Goal: Ask a question: Seek information or help from site administrators or community

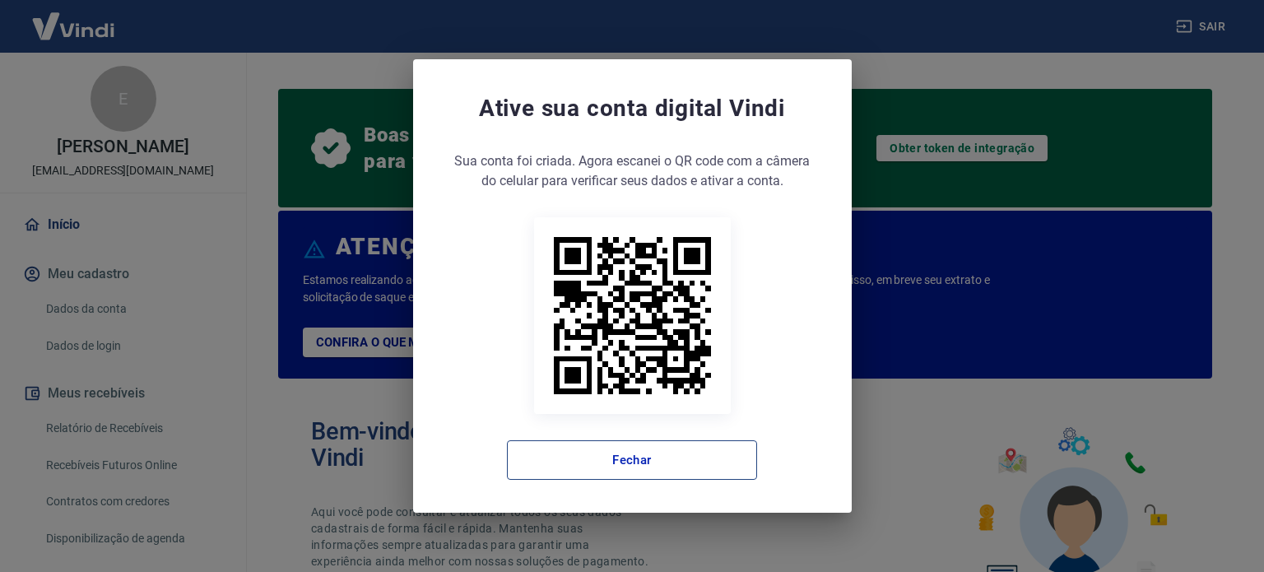
click at [704, 475] on button "Fechar" at bounding box center [632, 459] width 250 height 39
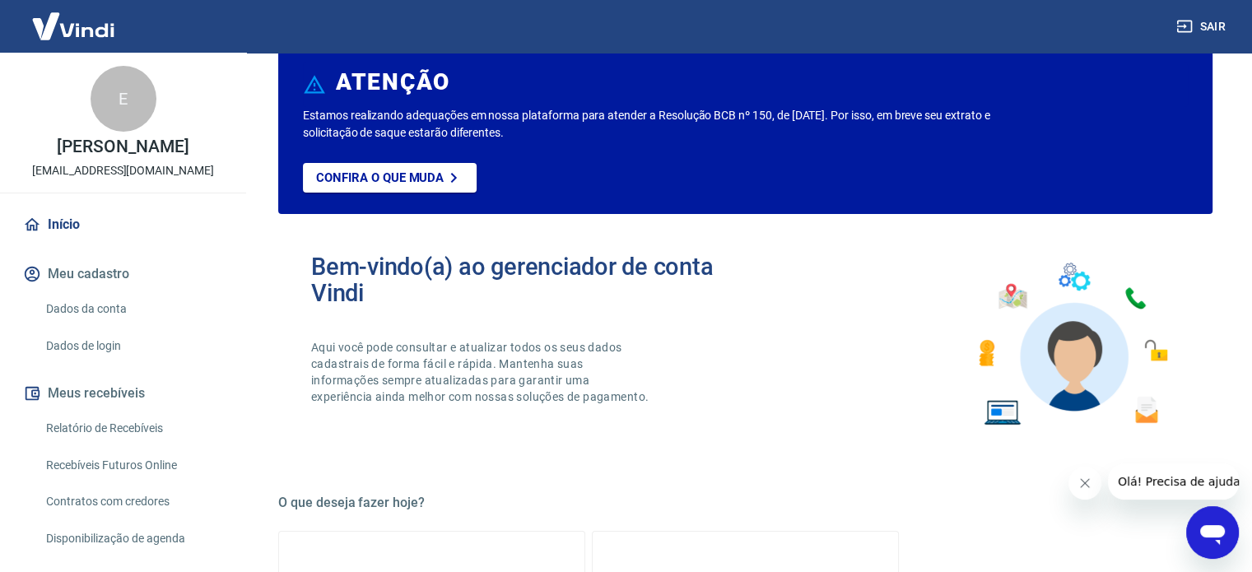
click at [1211, 523] on icon "Abrir janela de mensagens" at bounding box center [1212, 533] width 30 height 30
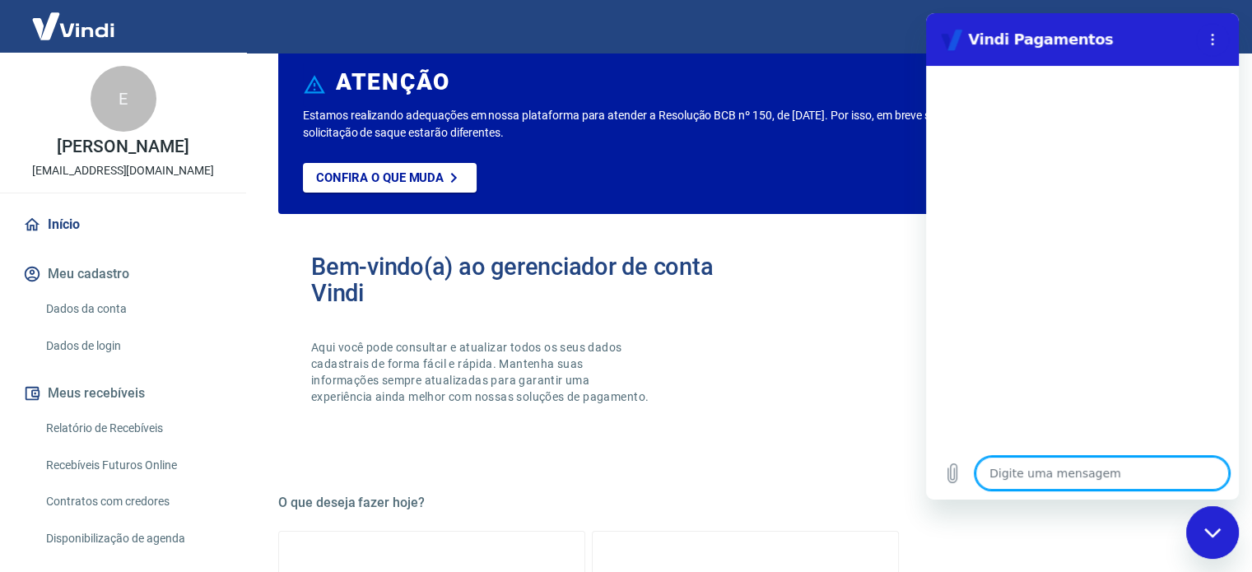
click at [1061, 476] on textarea at bounding box center [1101, 473] width 253 height 33
type textarea "O"
type textarea "x"
type textarea "Ol"
type textarea "x"
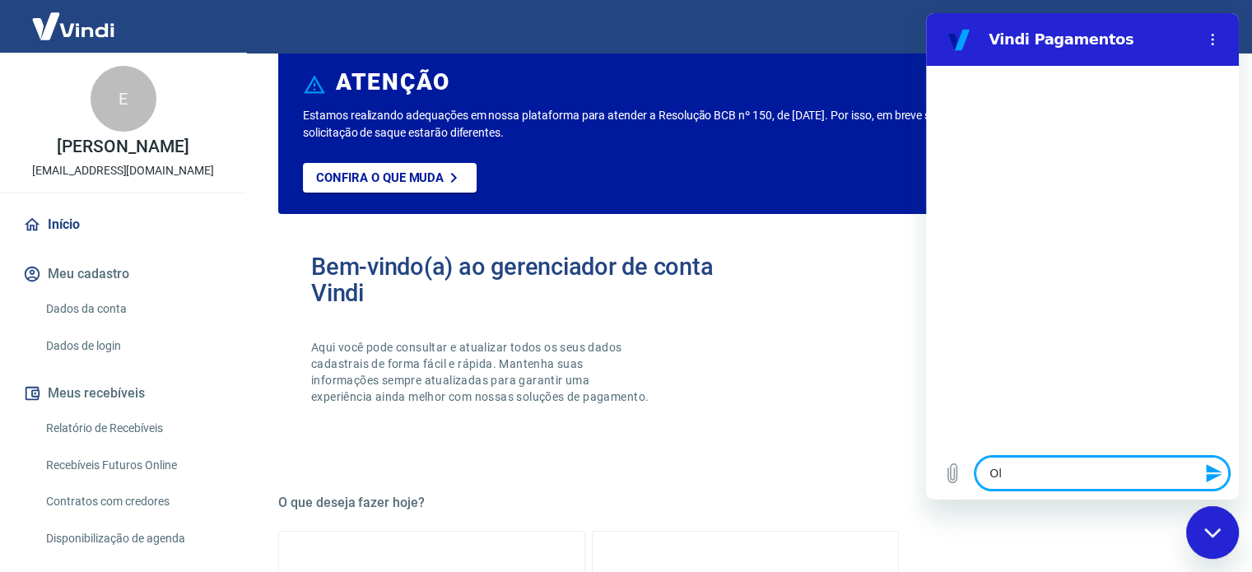
type textarea "Olá"
type textarea "x"
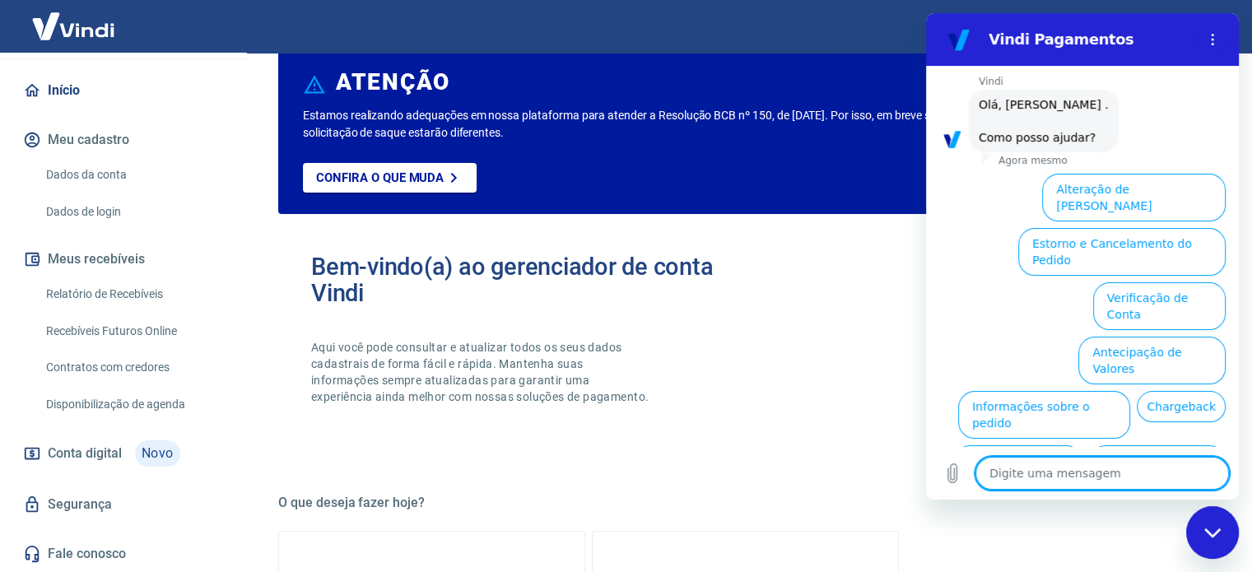
scroll to position [125, 0]
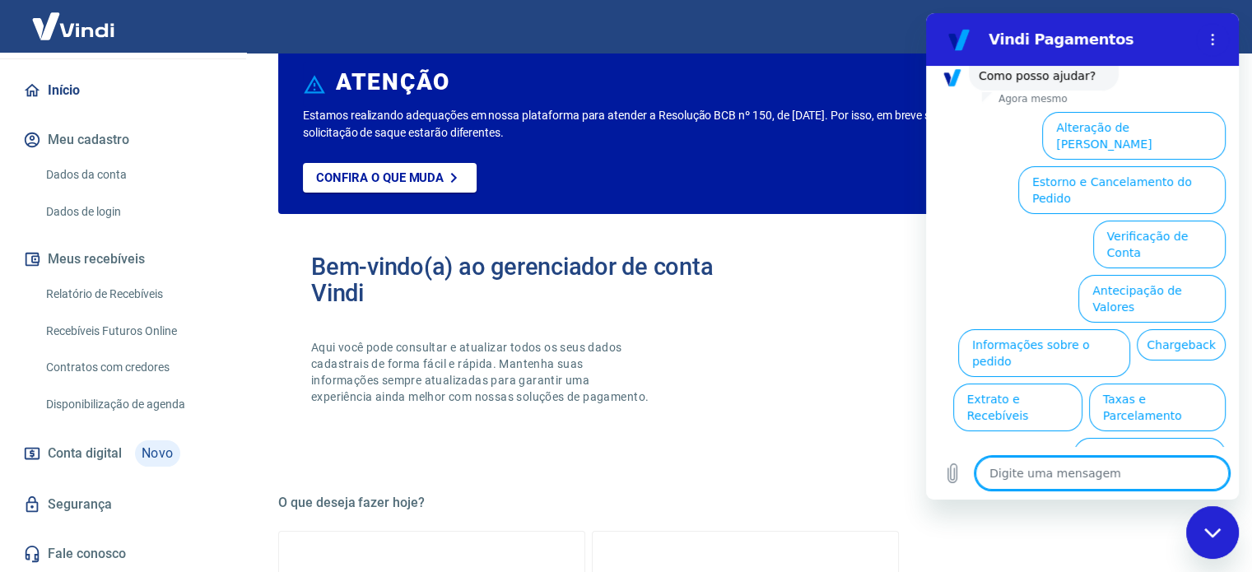
click at [1125, 465] on textarea at bounding box center [1101, 473] width 253 height 33
type textarea "f"
type textarea "x"
type textarea "fa"
type textarea "x"
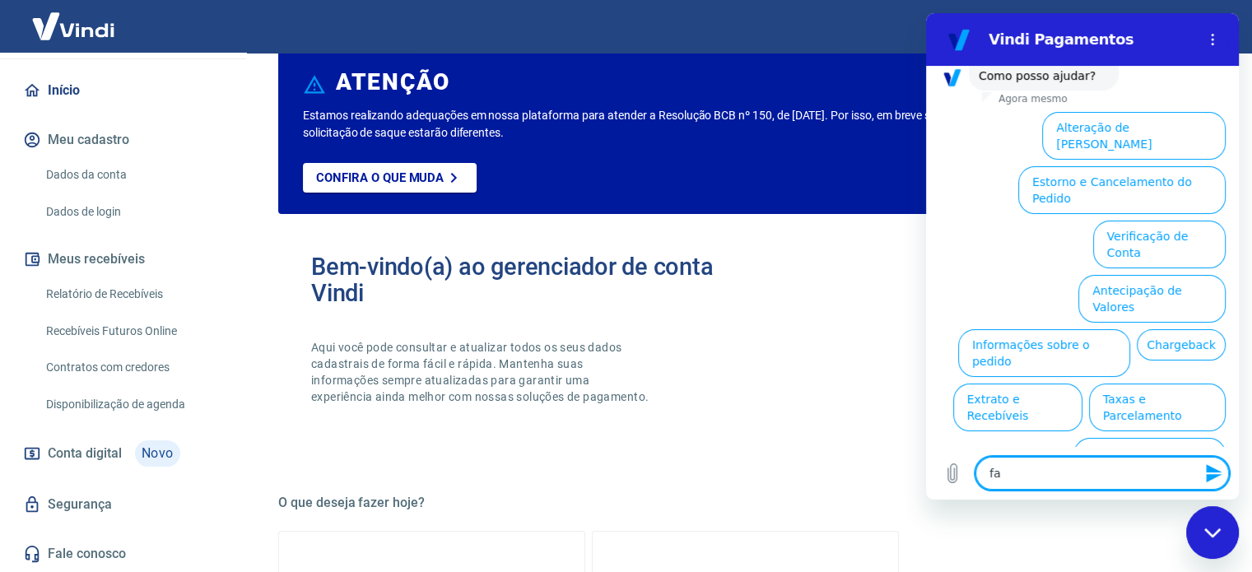
type textarea "fal"
type textarea "x"
type textarea "fala"
type textarea "x"
type textarea "fala"
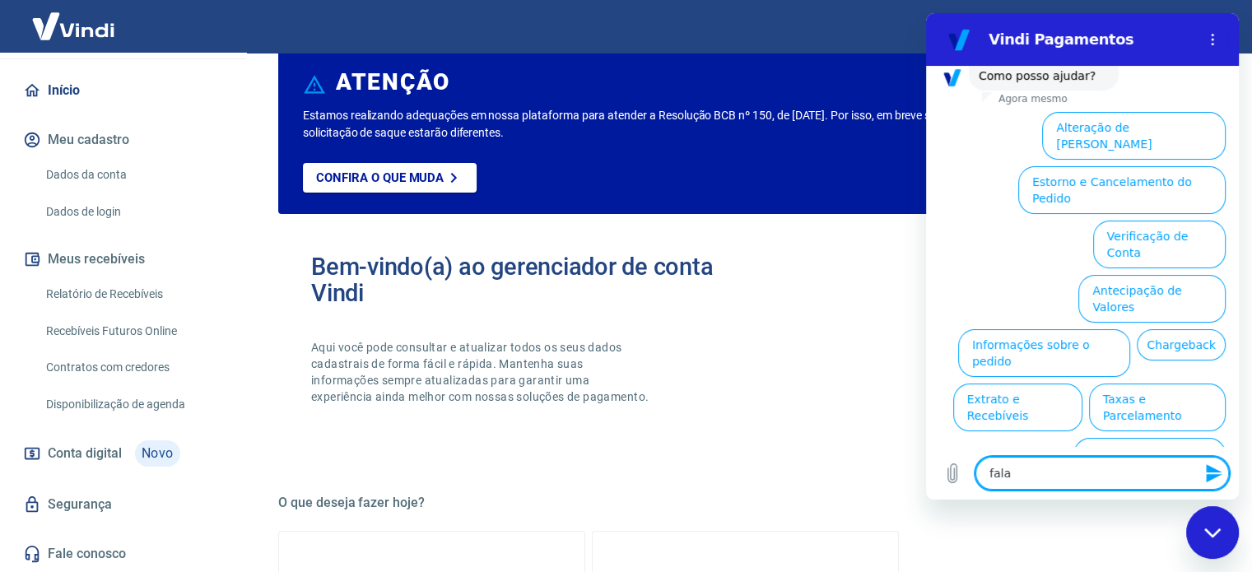
type textarea "x"
type textarea "fala"
type textarea "x"
type textarea "falar"
type textarea "x"
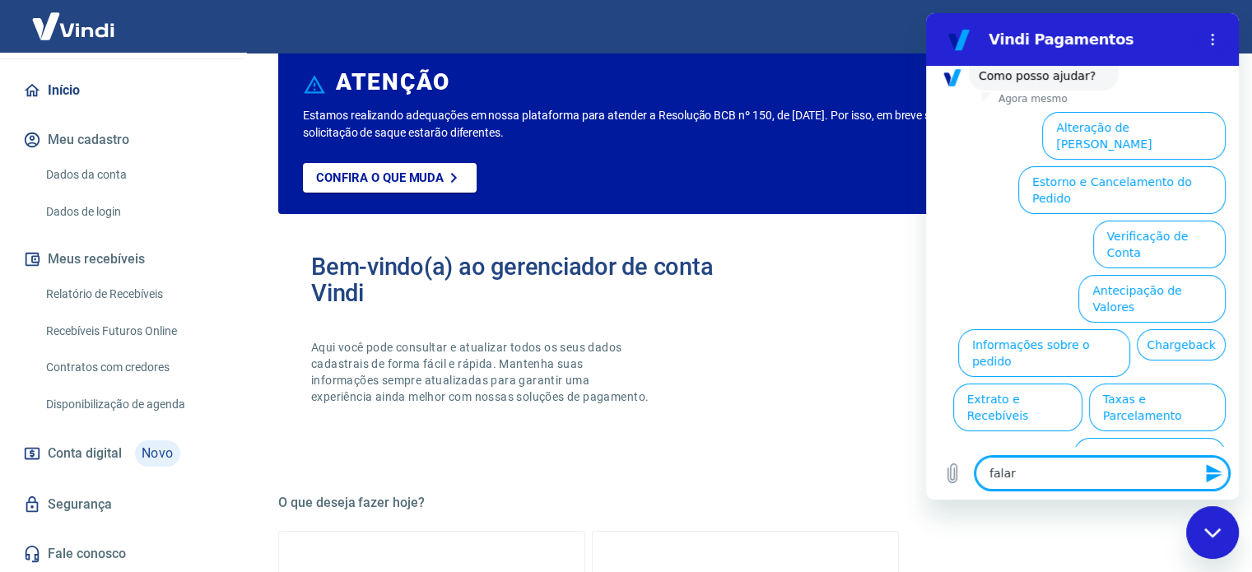
type textarea "falar"
type textarea "x"
type textarea "falar c"
type textarea "x"
type textarea "falar co"
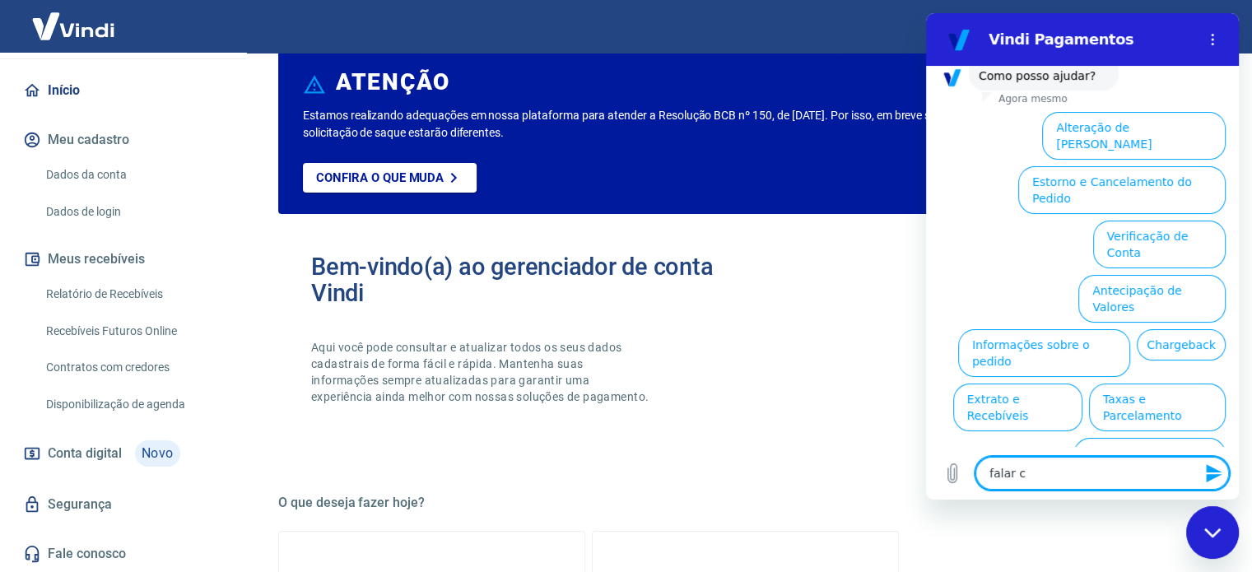
type textarea "x"
type textarea "falar com"
type textarea "x"
type textarea "falar com"
type textarea "x"
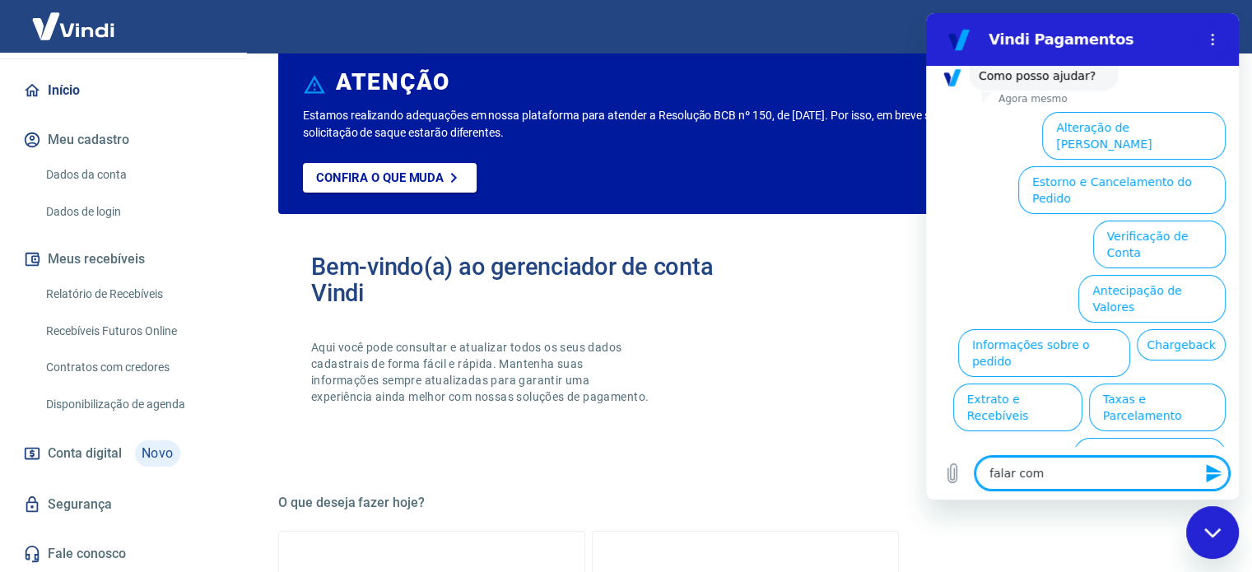
type textarea "falar com a"
type textarea "x"
type textarea "falar com at"
type textarea "x"
type textarea "falar com ate"
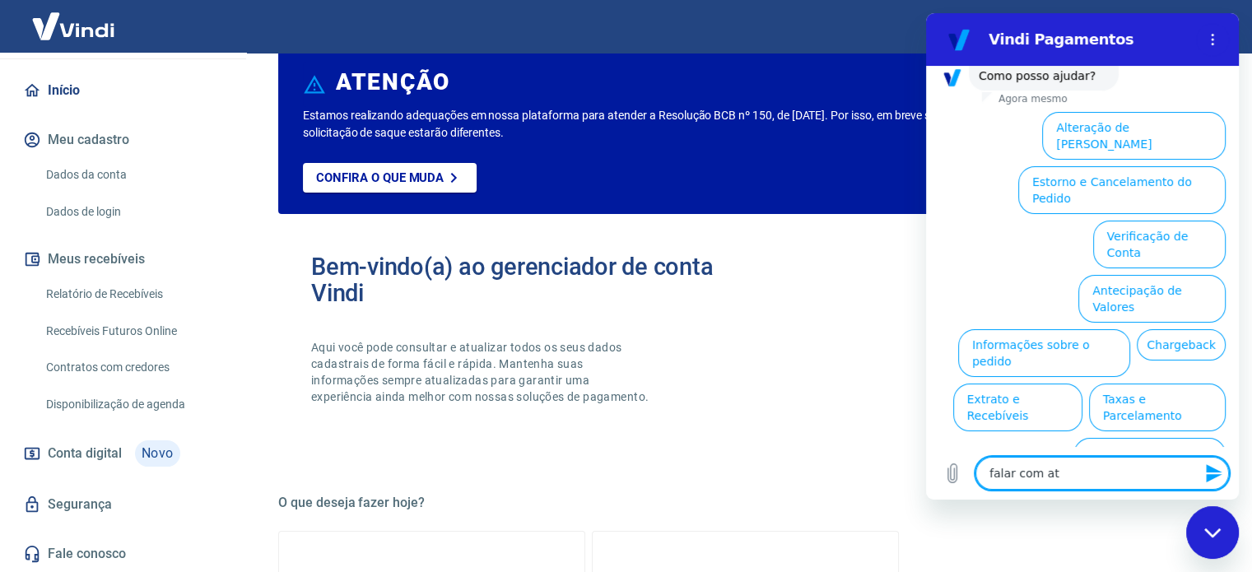
type textarea "x"
type textarea "falar com [GEOGRAPHIC_DATA]"
type textarea "x"
type textarea "falar com atend"
type textarea "x"
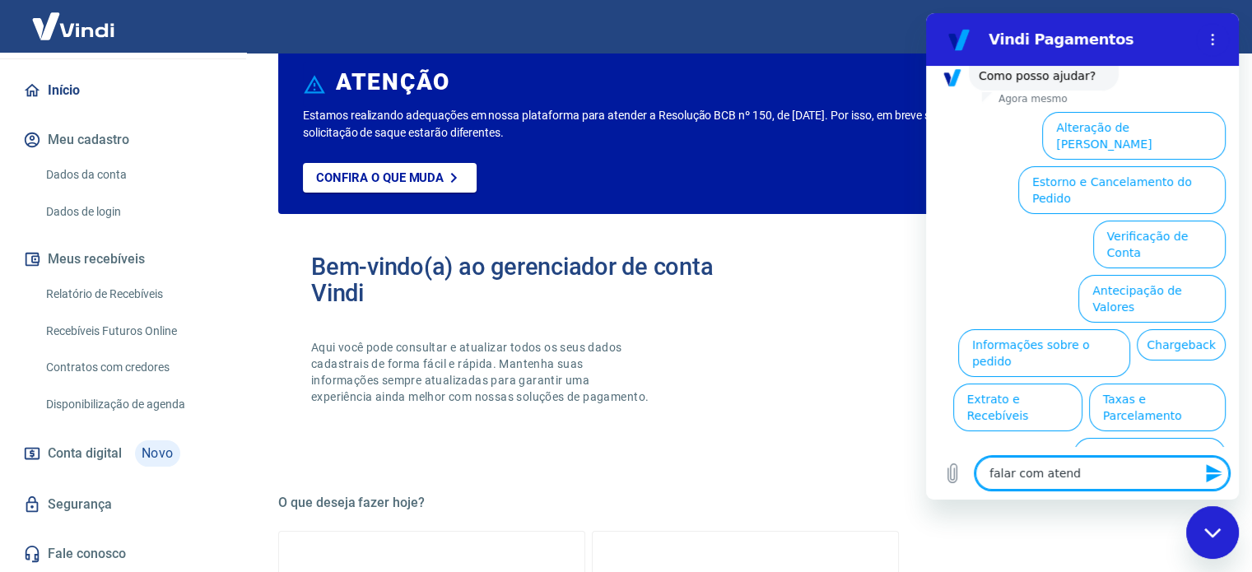
type textarea "falar com atende"
type textarea "x"
type textarea "falar com atenden"
type textarea "x"
type textarea "falar com atendent"
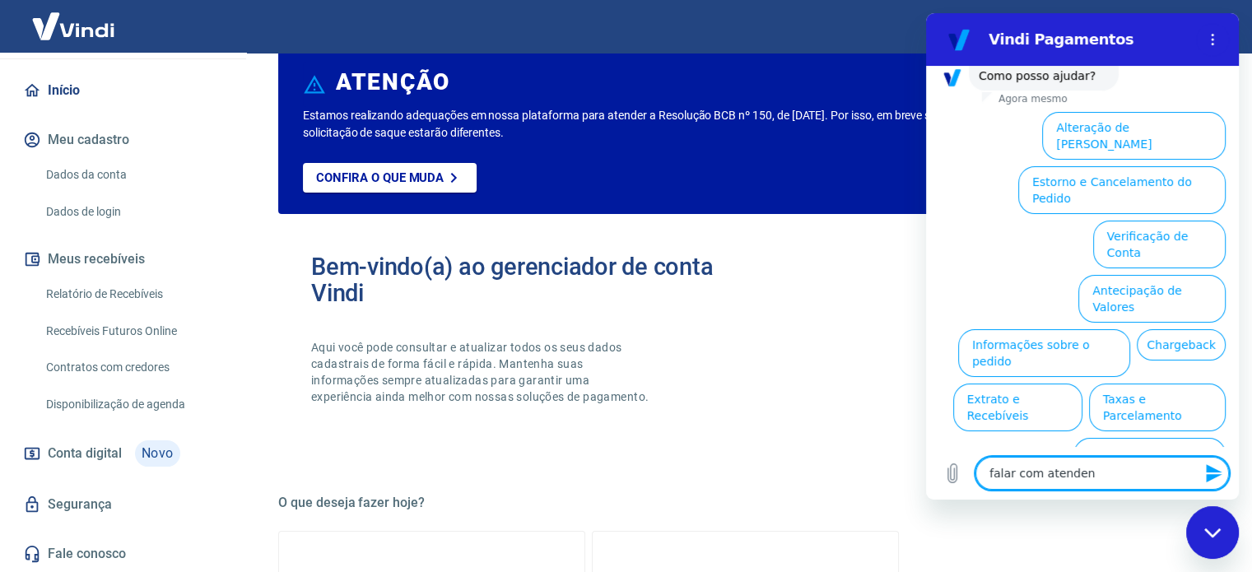
type textarea "x"
type textarea "falar com atendente"
type textarea "x"
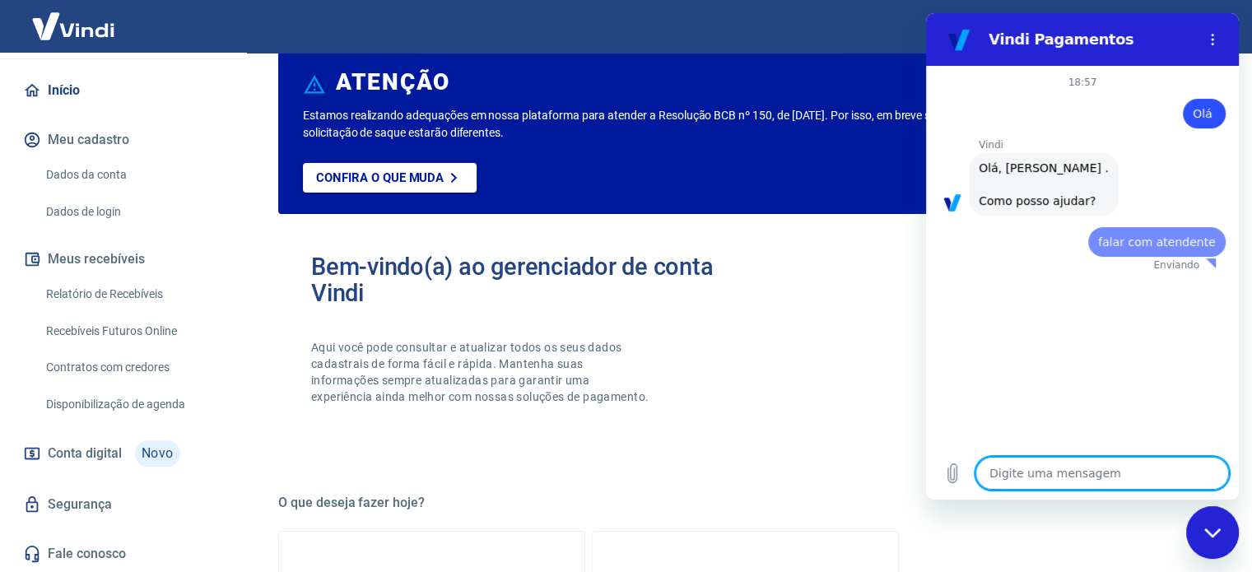
scroll to position [0, 0]
type textarea "x"
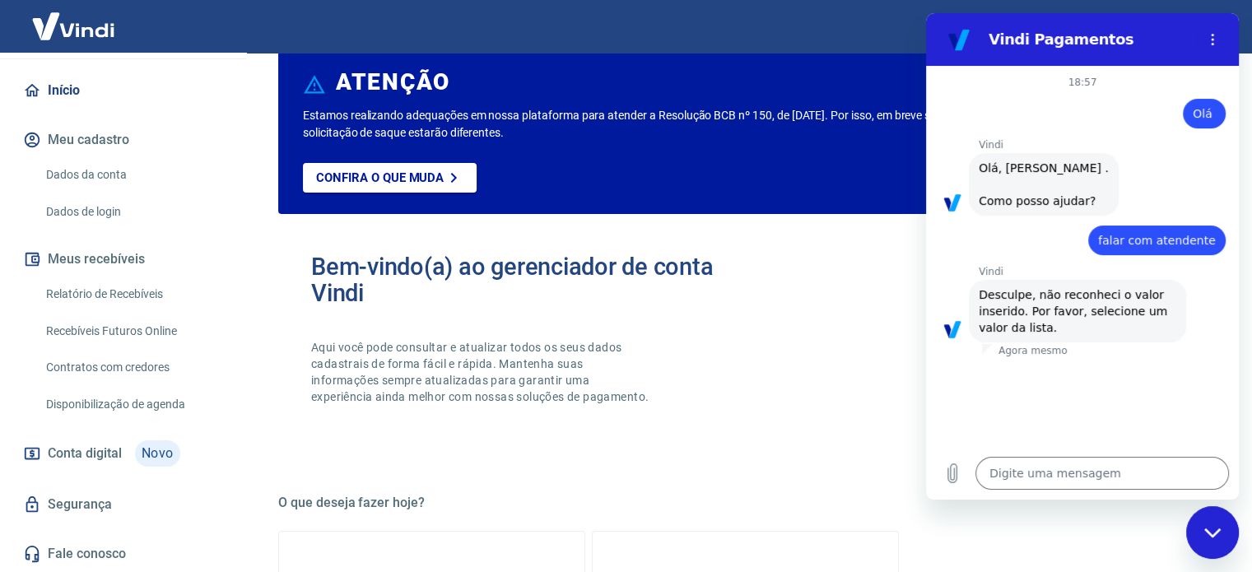
click at [1146, 249] on div "diz: falar com atendente" at bounding box center [1156, 240] width 137 height 30
click at [1146, 242] on span "falar com atendente" at bounding box center [1157, 240] width 118 height 13
copy span "falar com atendente"
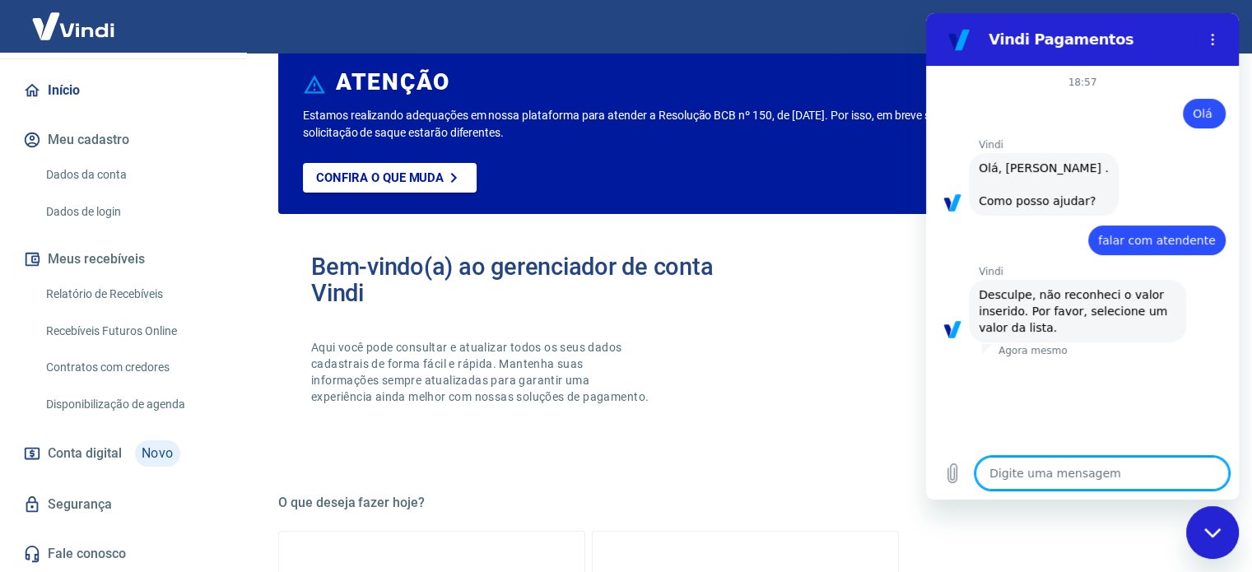
click at [1059, 467] on textarea at bounding box center [1101, 473] width 253 height 33
paste textarea "falar com atendente"
type textarea "falar com atendente"
type textarea "x"
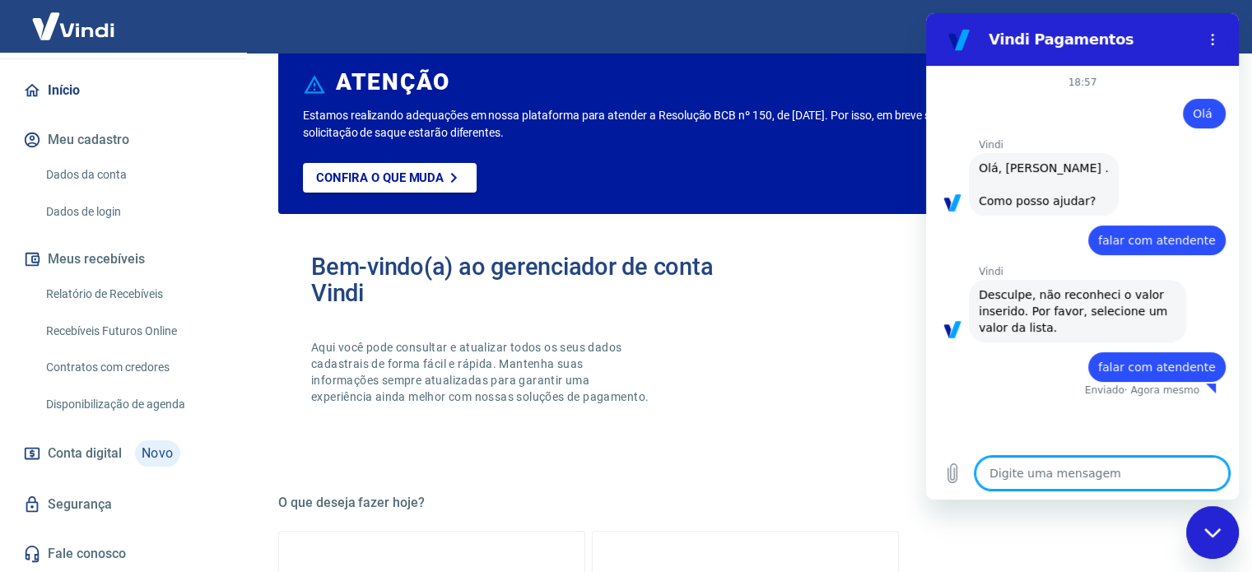
type textarea "x"
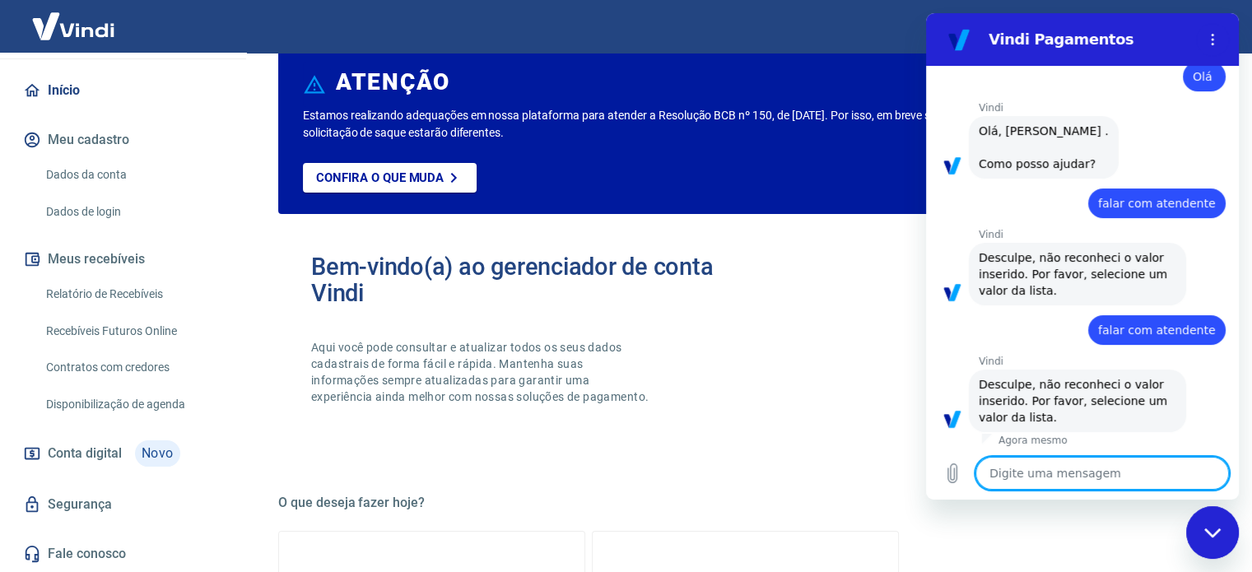
scroll to position [40, 0]
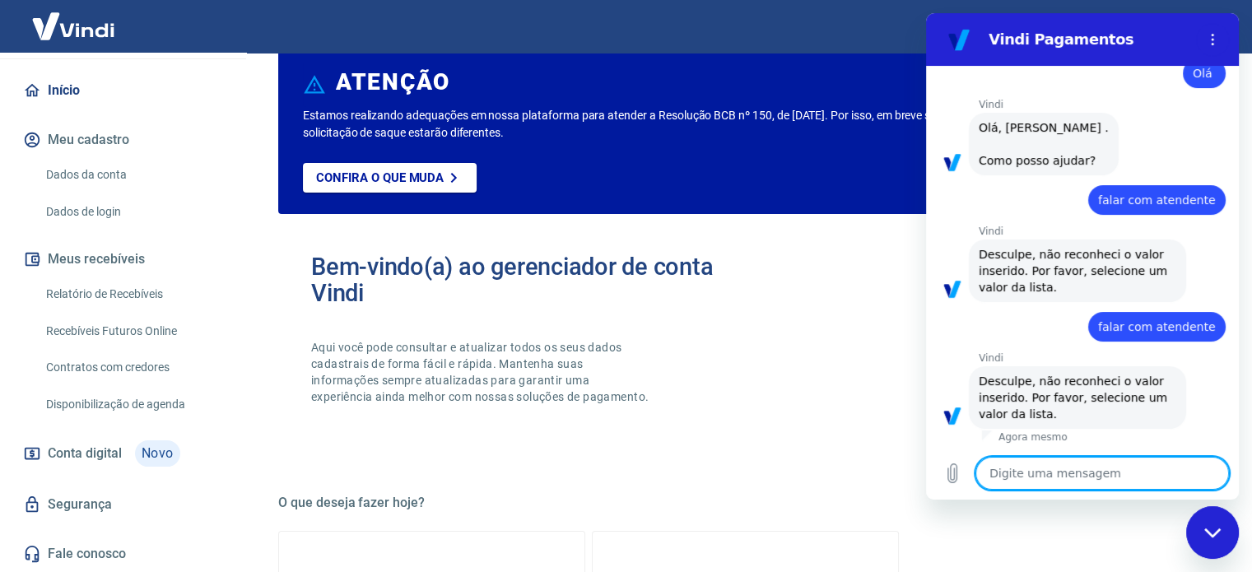
paste textarea "falar com atendente"
type textarea "falar com atendente"
type textarea "x"
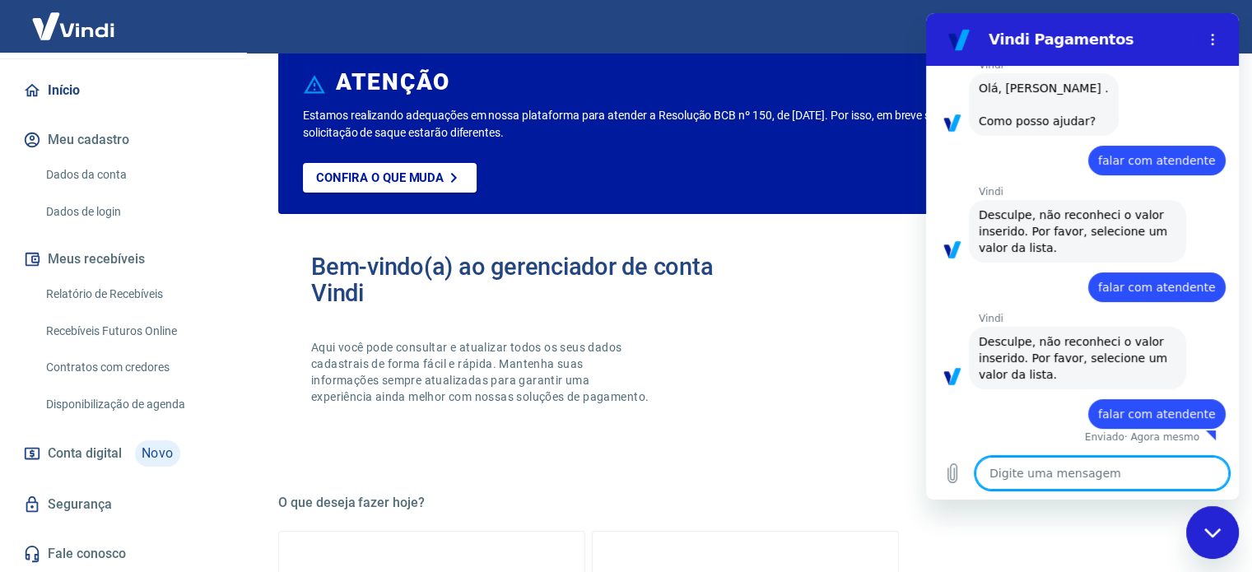
type textarea "x"
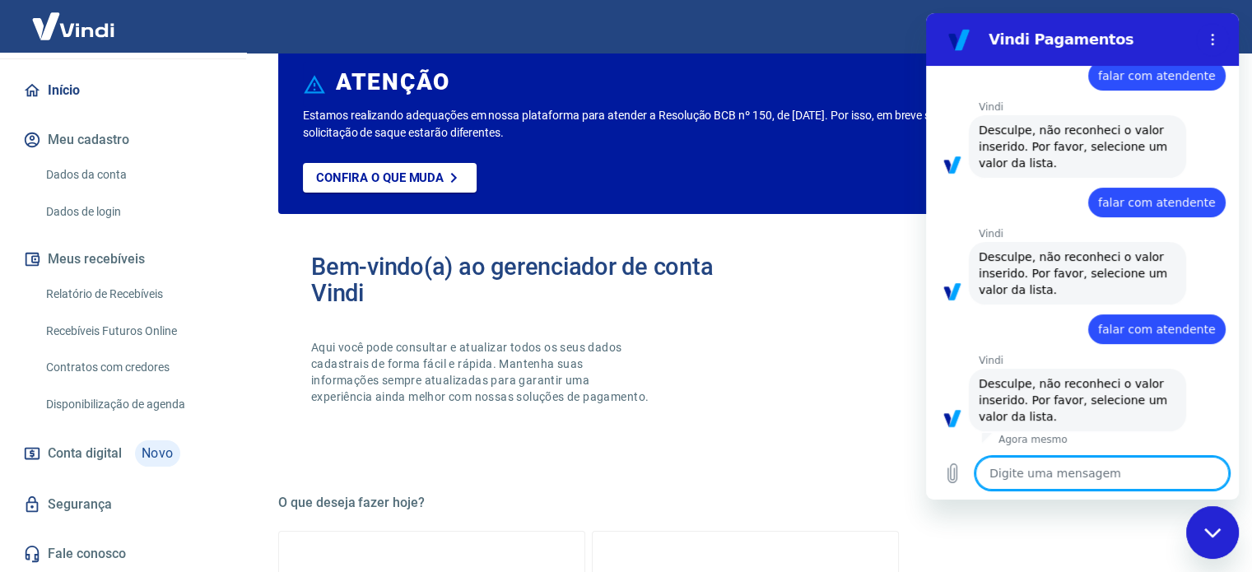
scroll to position [168, 0]
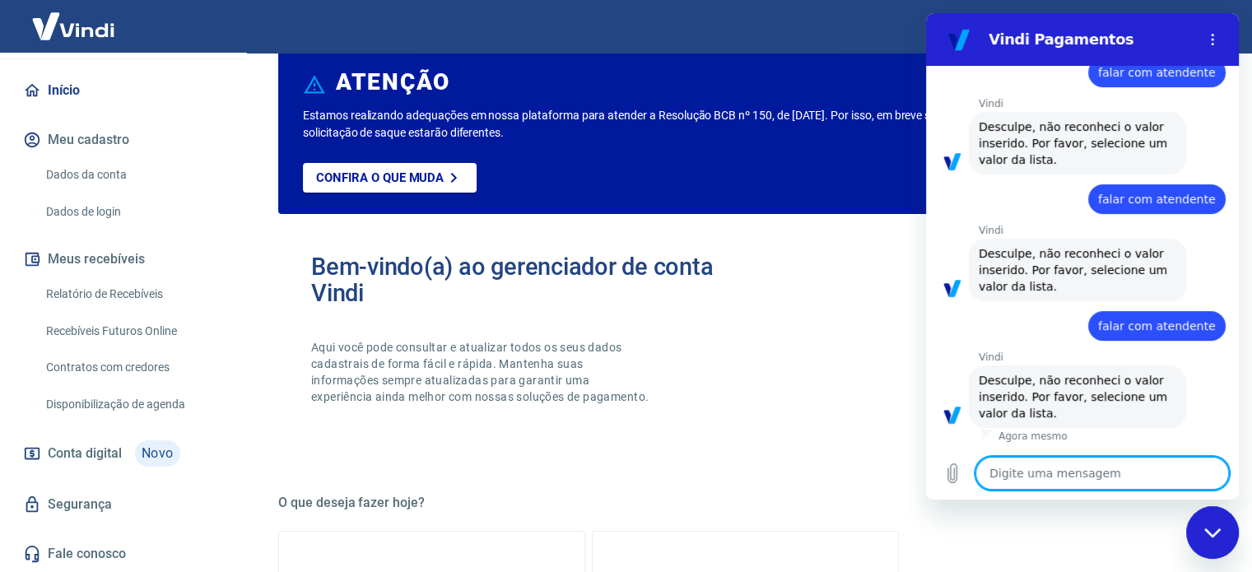
paste textarea "falar com atendente"
type textarea "falar com atendente"
type textarea "x"
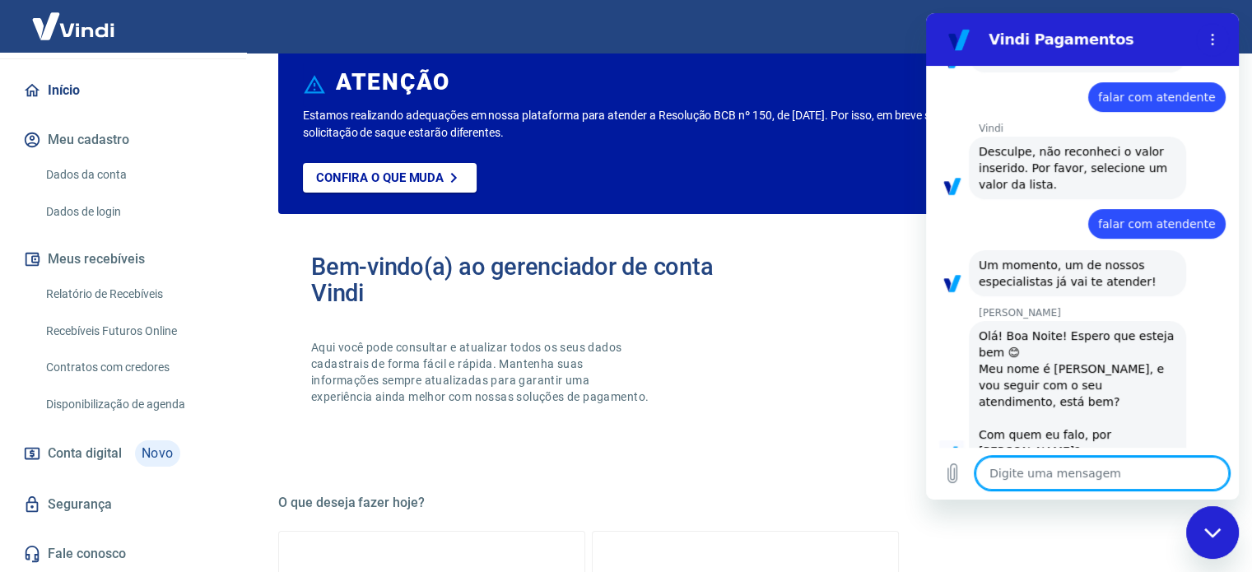
scroll to position [402, 0]
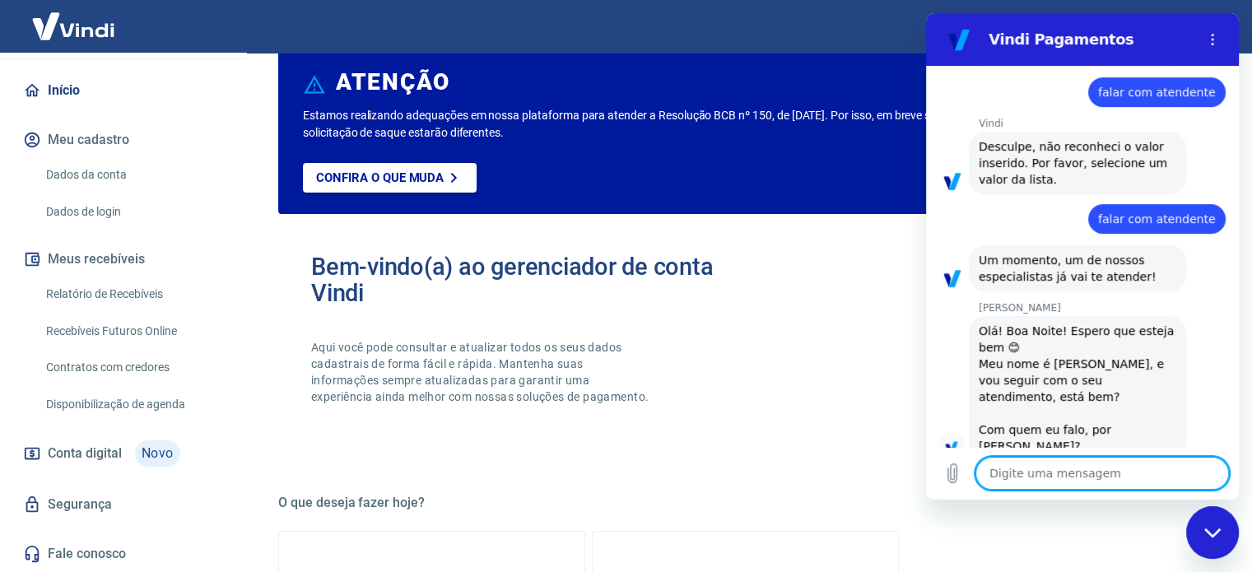
type textarea "x"
click at [1089, 483] on textarea at bounding box center [1101, 473] width 253 height 33
type textarea "B"
type textarea "x"
type textarea "Bo"
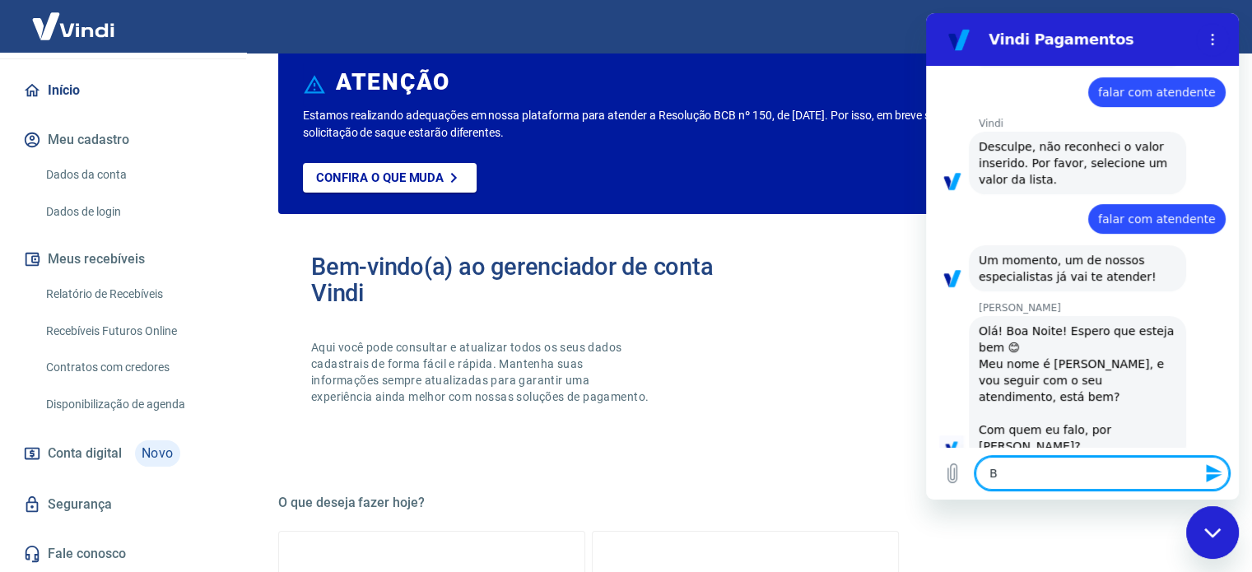
type textarea "x"
type textarea "Boa"
type textarea "x"
type textarea "Boa"
type textarea "x"
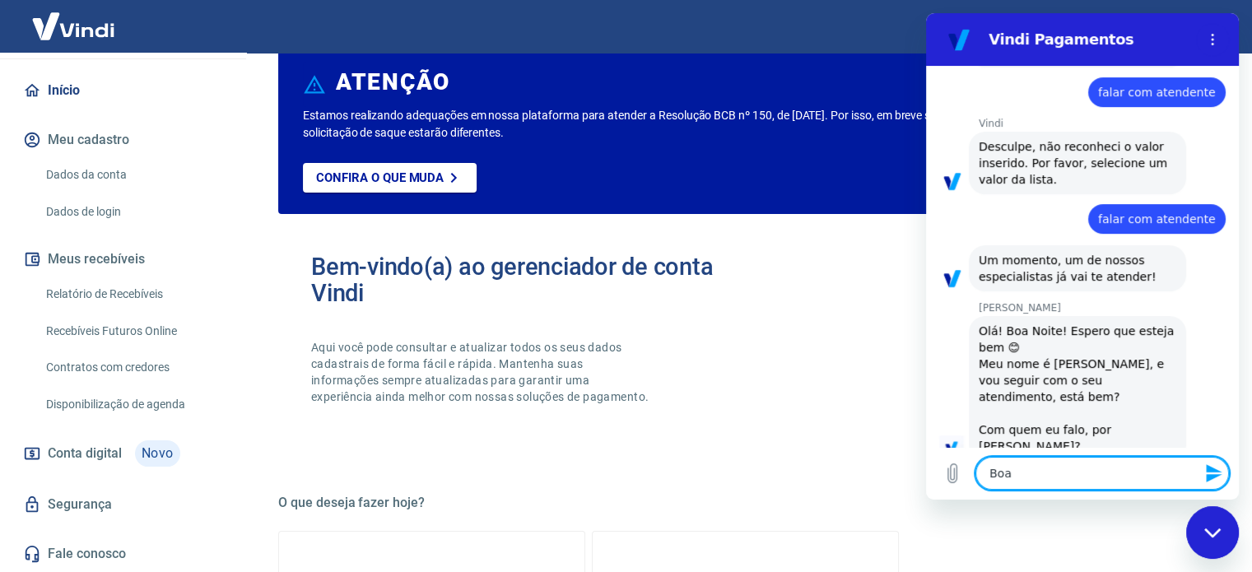
type textarea "Boa n"
type textarea "x"
type textarea "Boa no"
type textarea "x"
type textarea "Boa noi"
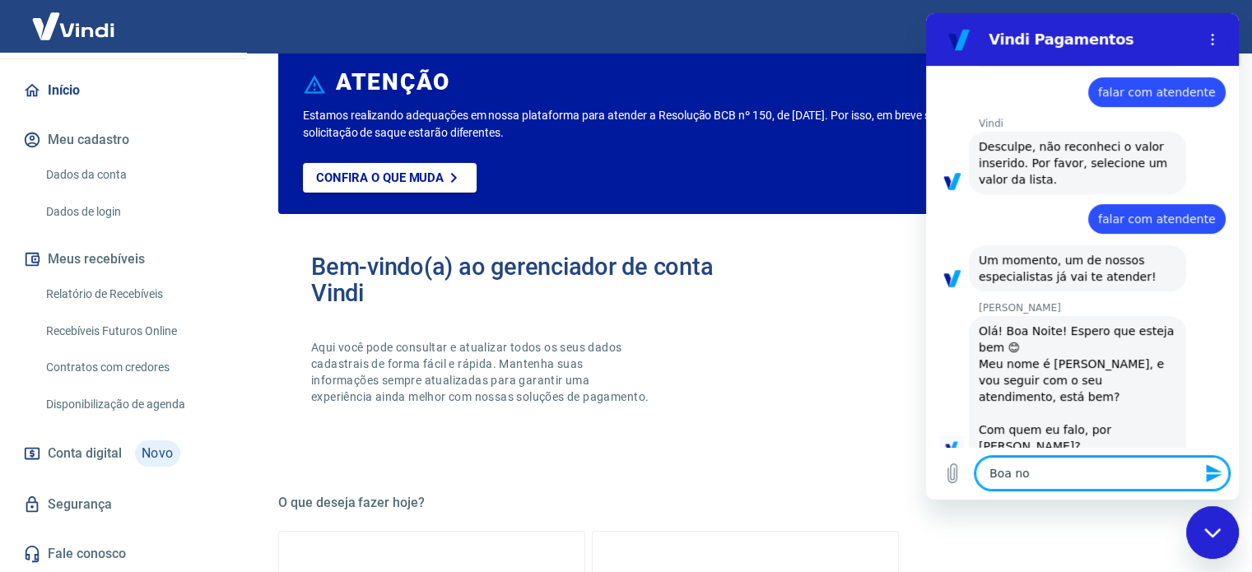
type textarea "x"
type textarea "Boa noit"
type textarea "x"
type textarea "Boa noite"
type textarea "x"
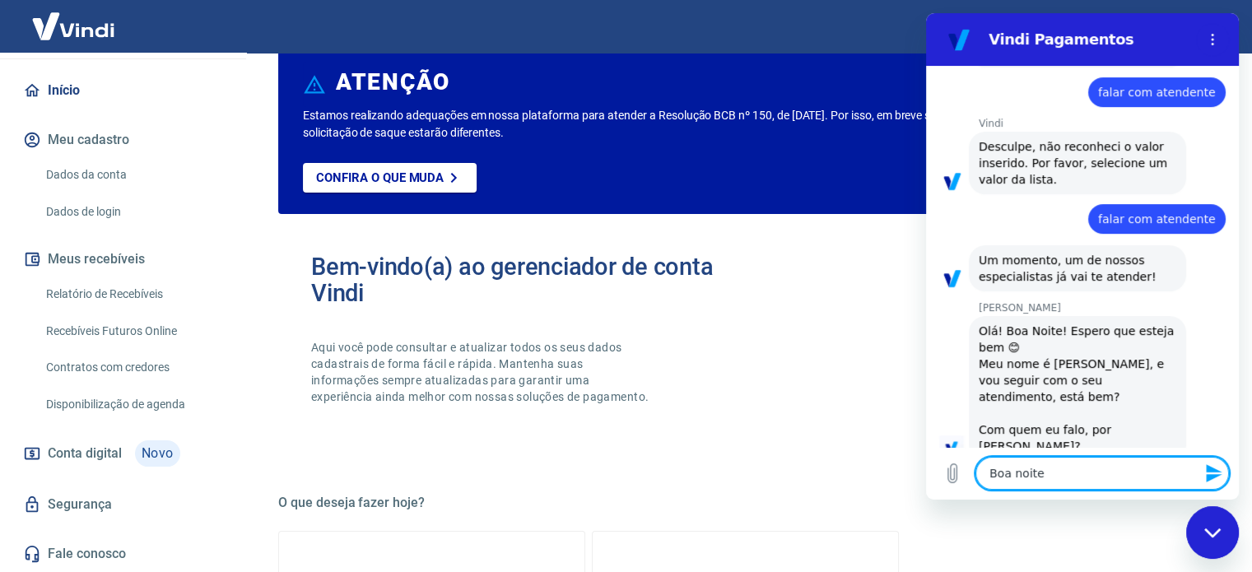
type textarea "Boa noit"
type textarea "x"
type textarea "Boa noi"
type textarea "x"
type textarea "Boa no"
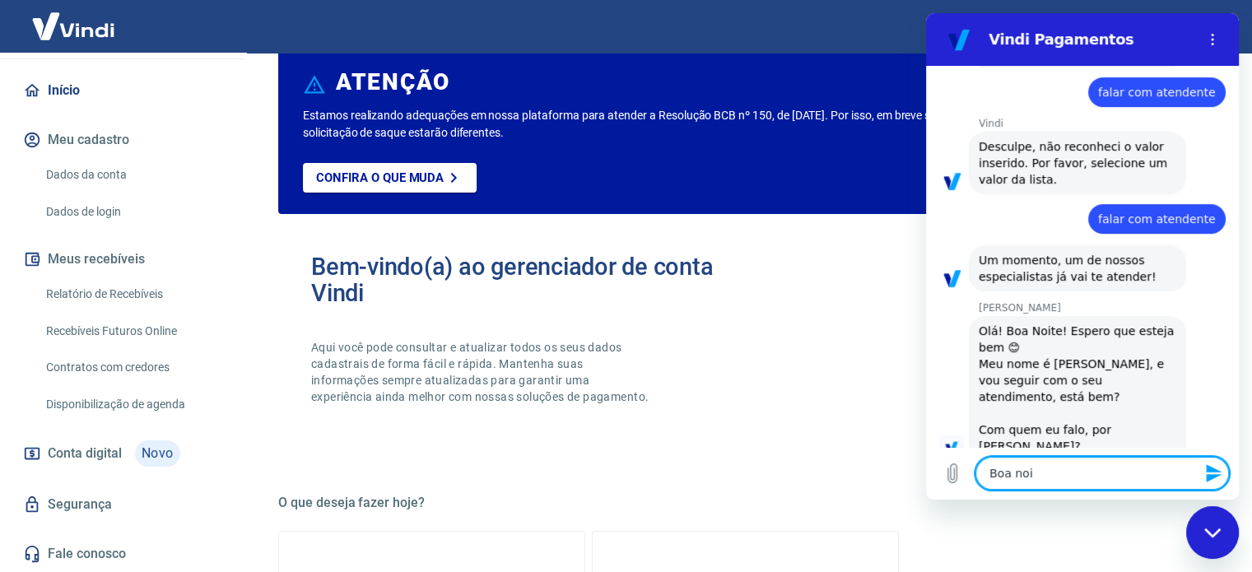
type textarea "x"
type textarea "Boa n"
type textarea "x"
type textarea "Boa"
type textarea "x"
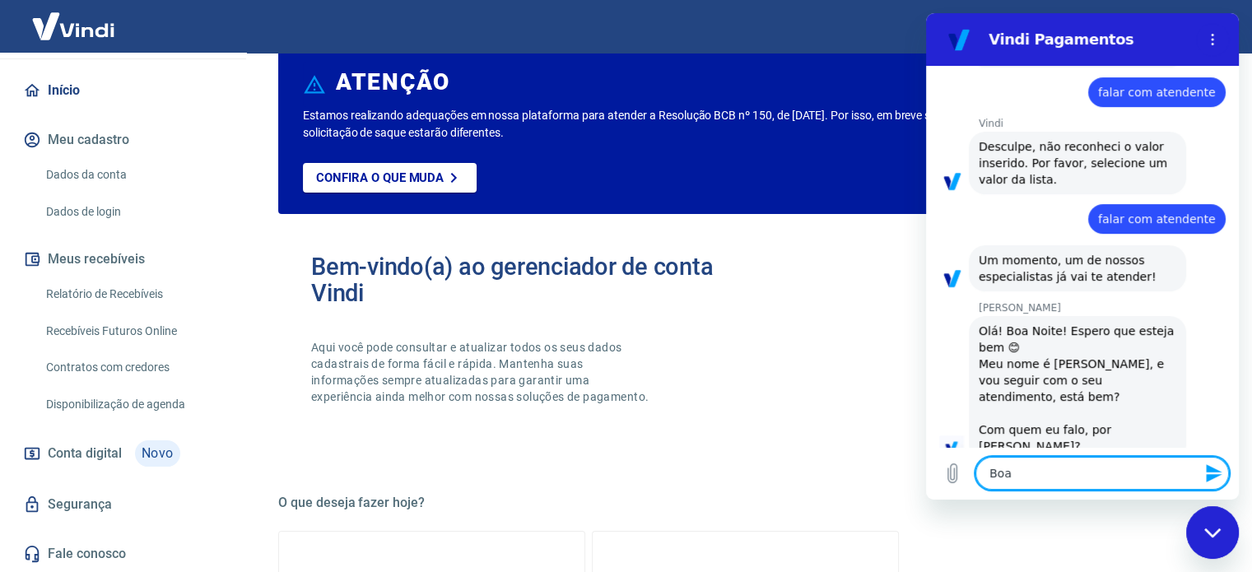
type textarea "Boa"
type textarea "x"
type textarea "Bo"
type textarea "x"
type textarea "B"
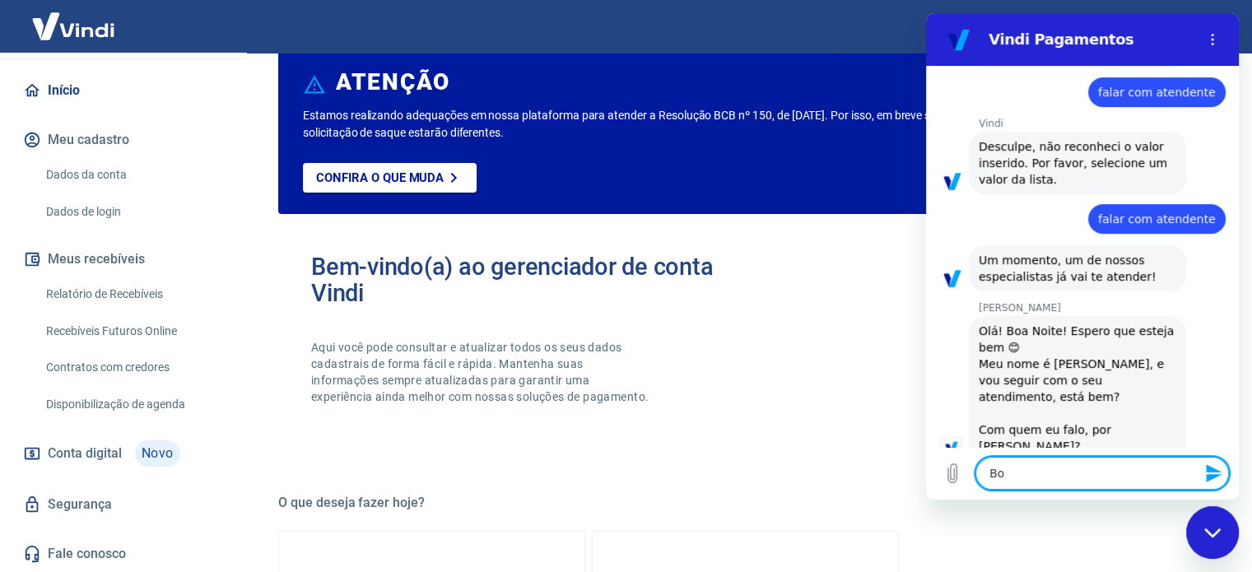
type textarea "x"
type textarea "E"
type textarea "x"
type textarea "Ev"
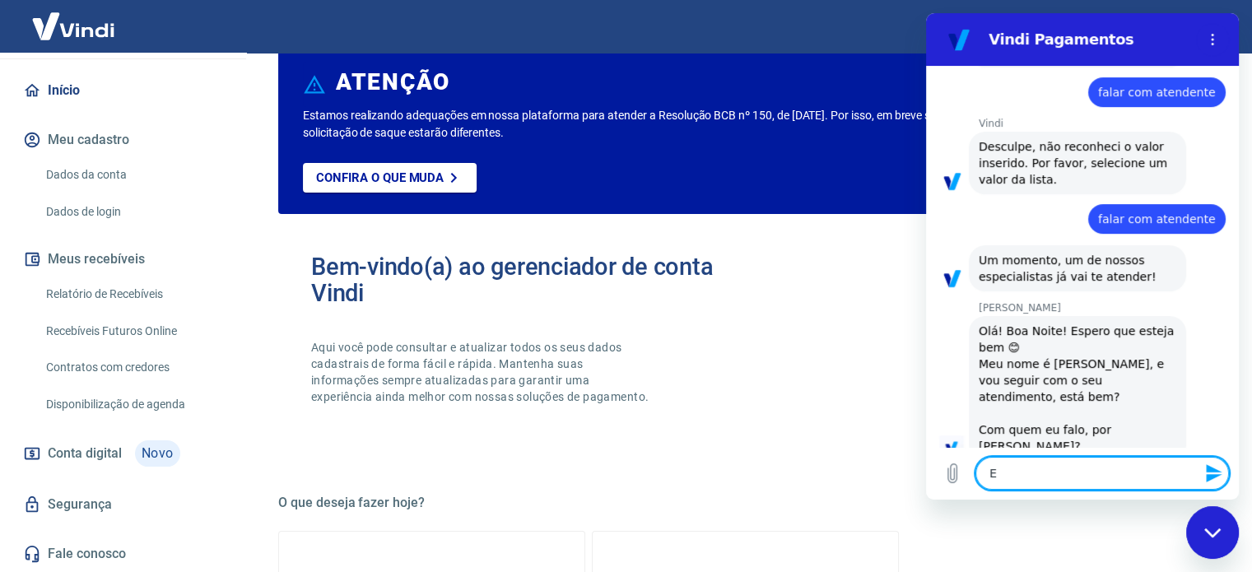
type textarea "x"
type textarea "Eve"
type textarea "x"
type textarea "Evel"
type textarea "x"
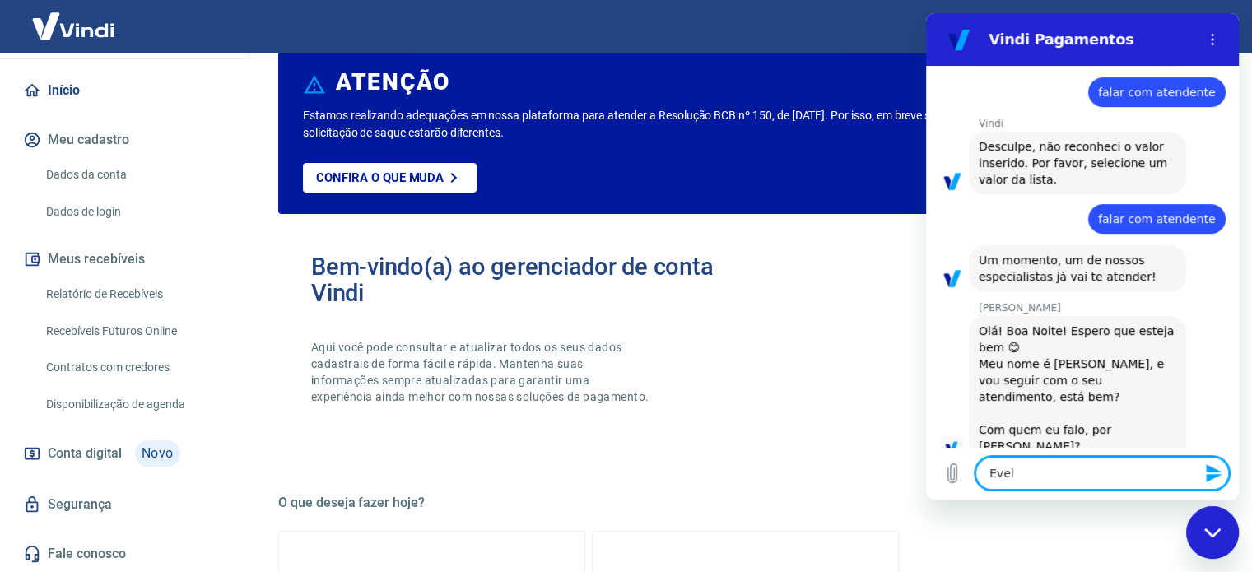
type textarea "Evell"
type textarea "x"
type textarea "Evelly"
type textarea "x"
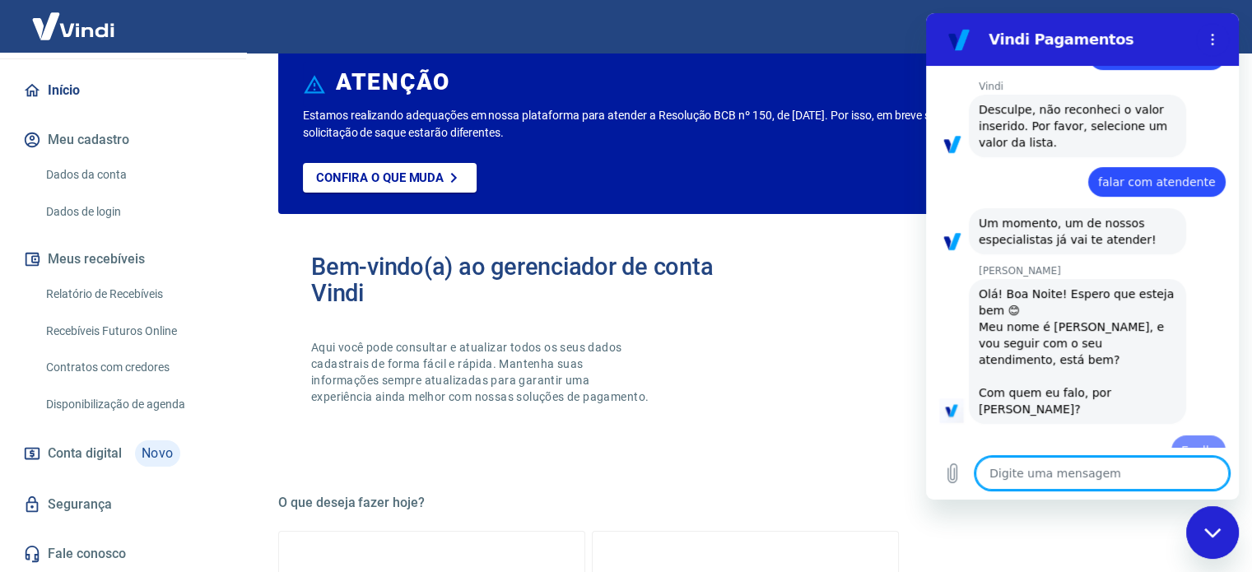
type textarea "x"
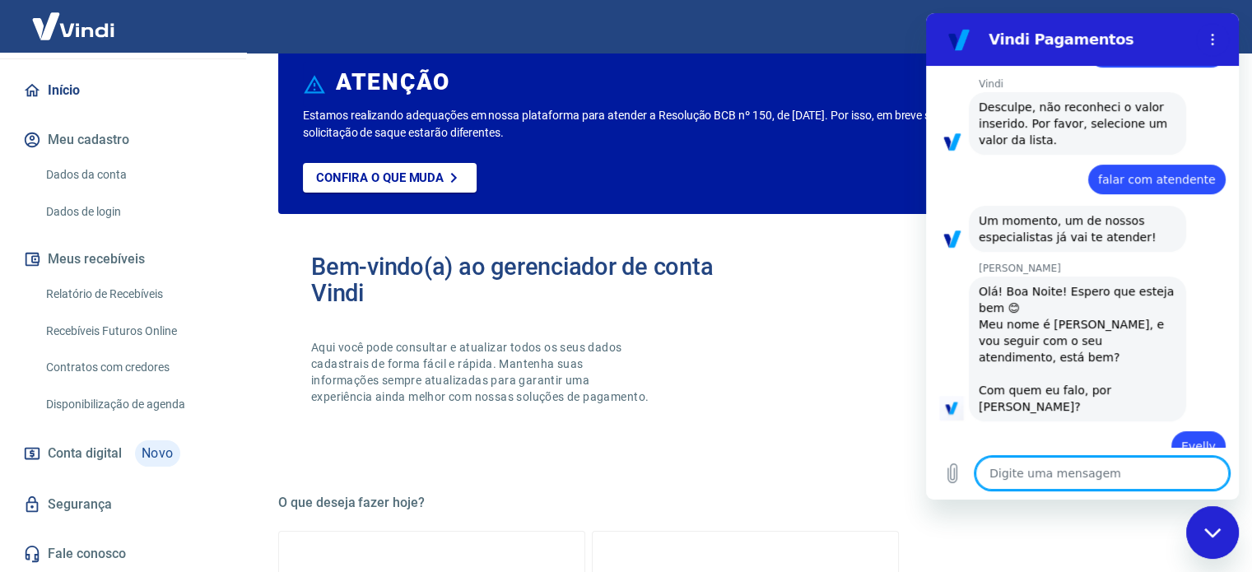
type textarea "H"
type textarea "x"
type textarea "Há"
type textarea "x"
type textarea "Há"
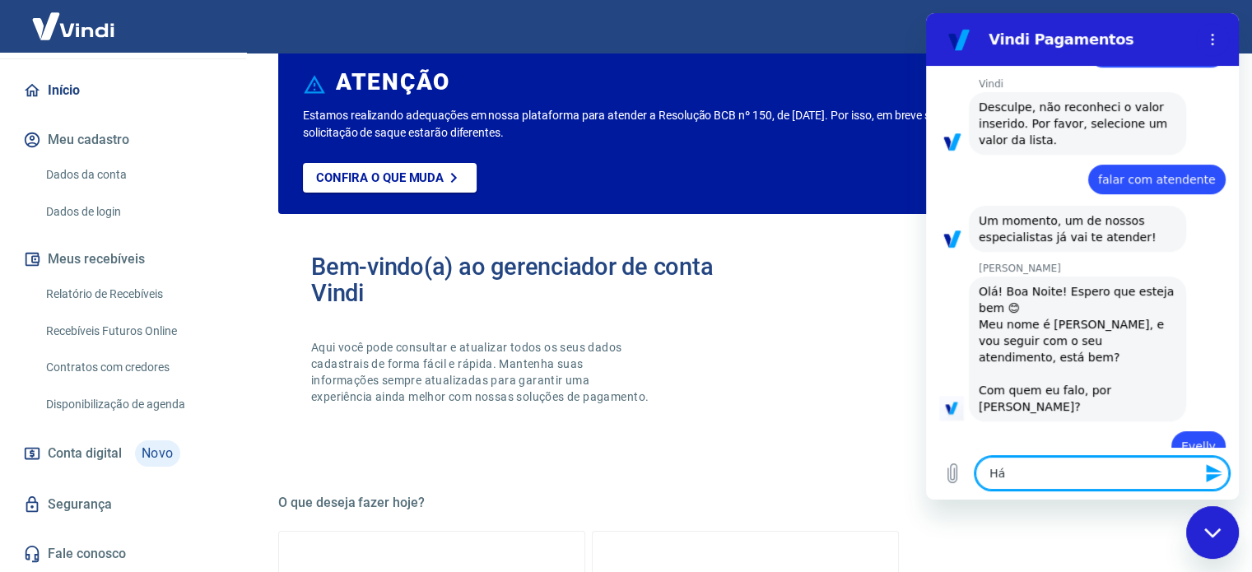
type textarea "x"
type textarea "Há u"
type textarea "x"
type textarea "Há un"
type textarea "x"
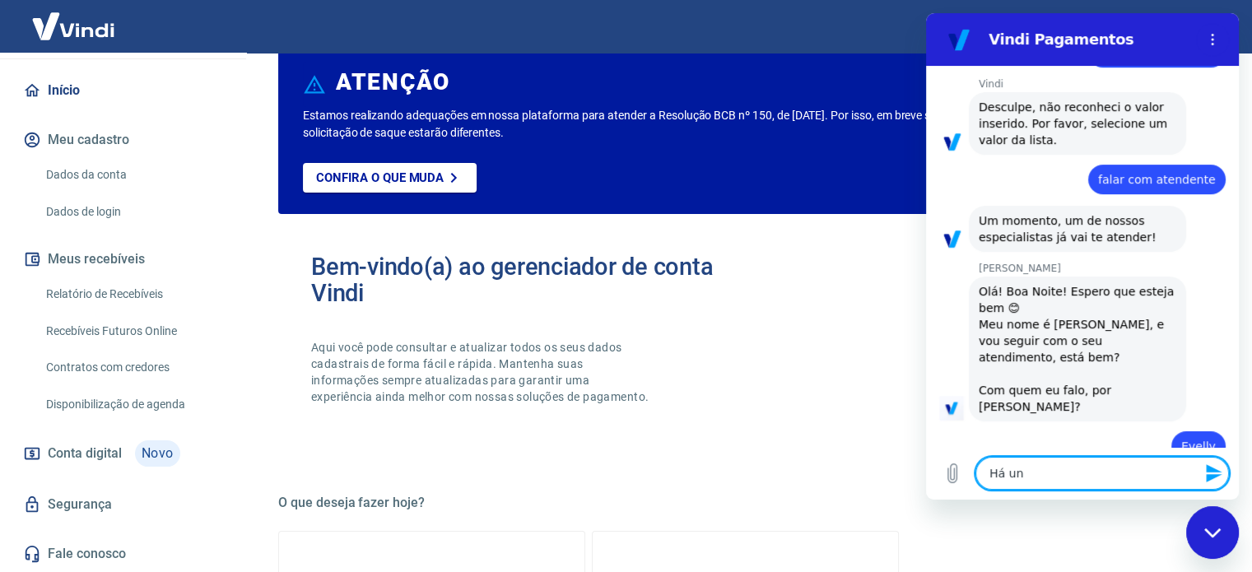
type textarea "Há uns"
type textarea "x"
type textarea "Há uns"
type textarea "x"
type textarea "Há uns d"
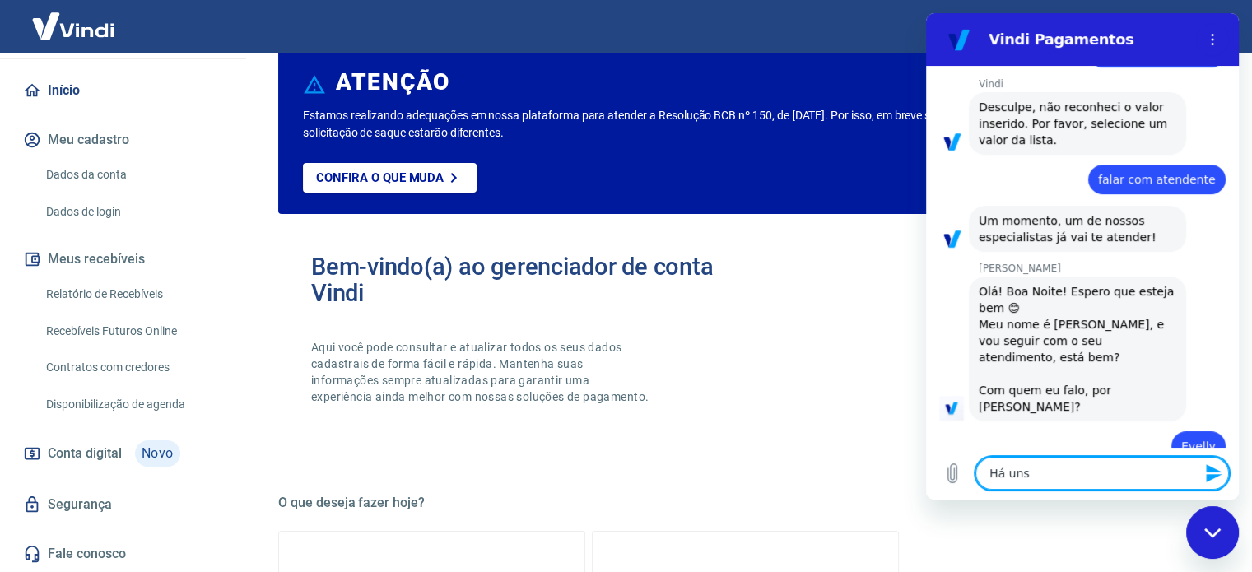
type textarea "x"
type textarea "Há uns di"
type textarea "x"
type textarea "Há uns dia"
type textarea "x"
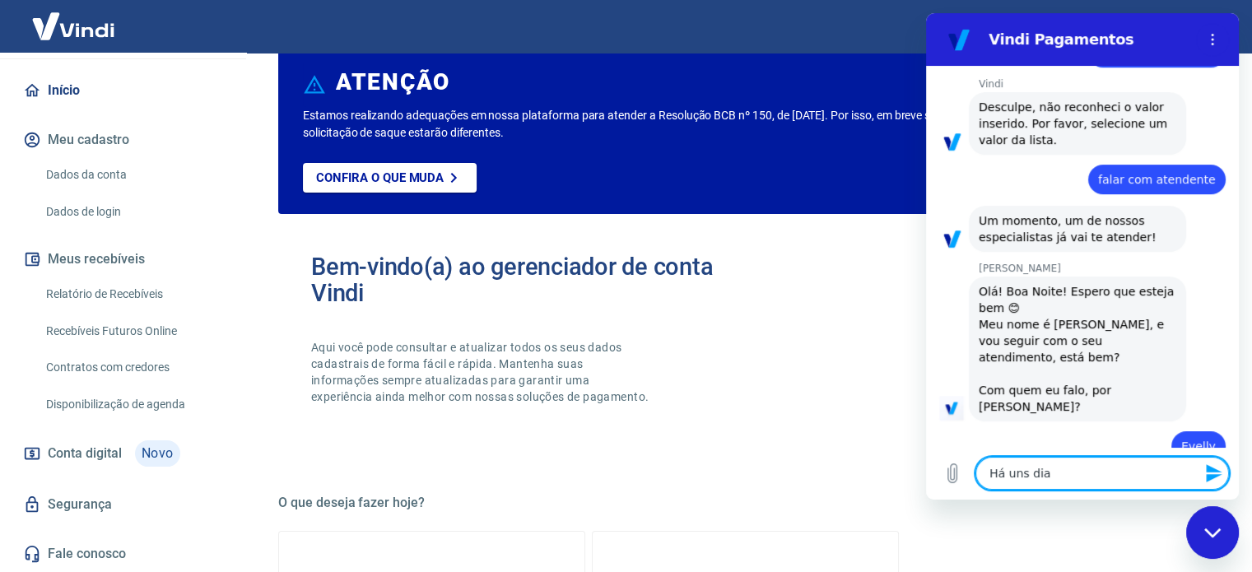
type textarea "Há uns dias"
type textarea "x"
type textarea "Há uns dias"
type textarea "x"
type textarea "Há uns dias w"
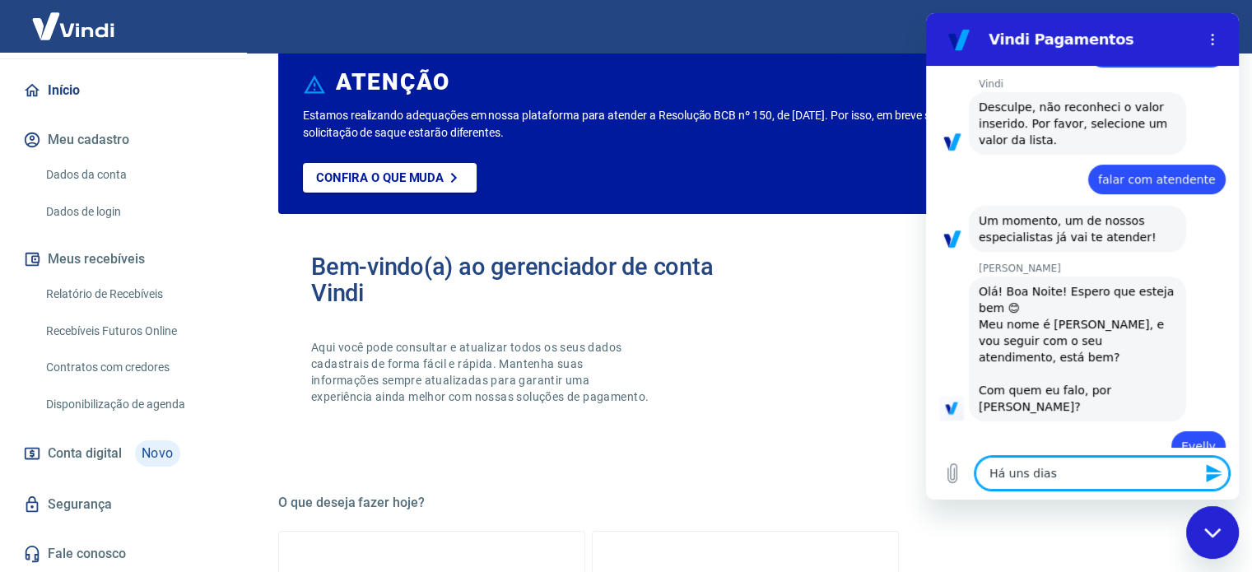
type textarea "x"
type textarea "Há uns [PERSON_NAME]"
type textarea "x"
type textarea "Há uns dias w"
type textarea "x"
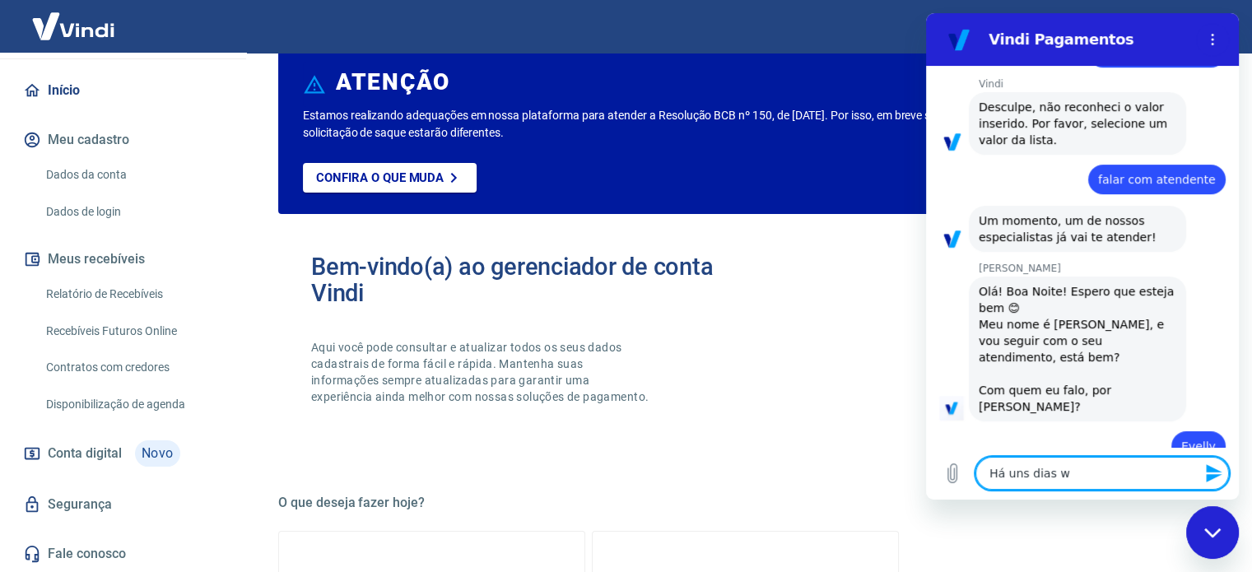
type textarea "Há uns dias"
type textarea "x"
type textarea "Há uns dias e"
type textarea "x"
type textarea "Há uns dias eu"
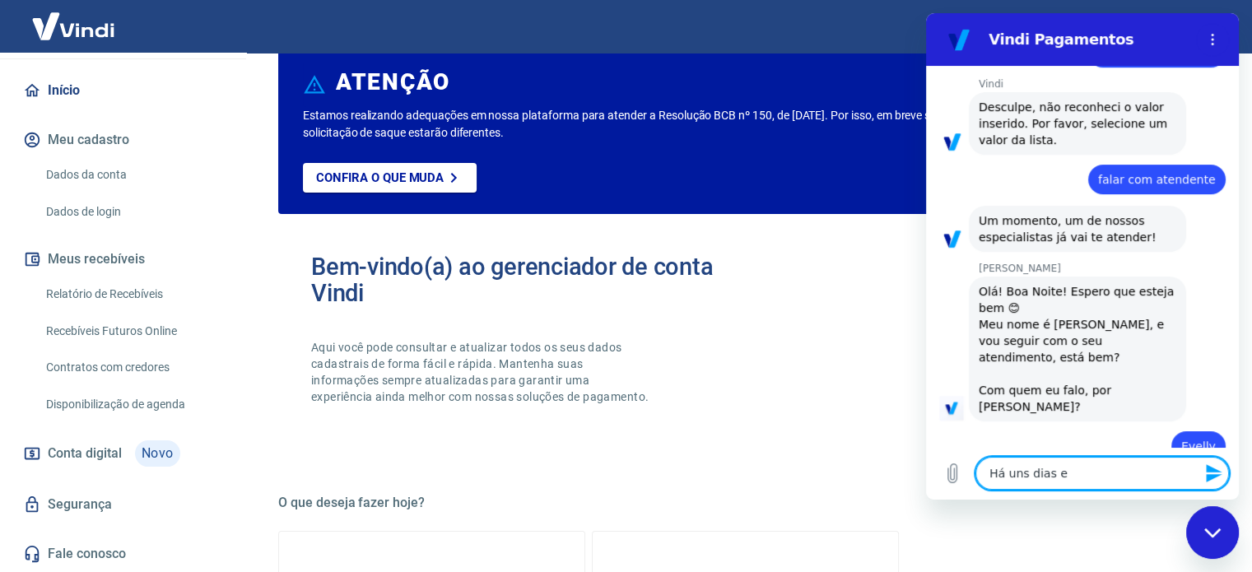
type textarea "x"
type textarea "Há uns dias eu"
type textarea "x"
type textarea "Há uns dias eu a"
type textarea "x"
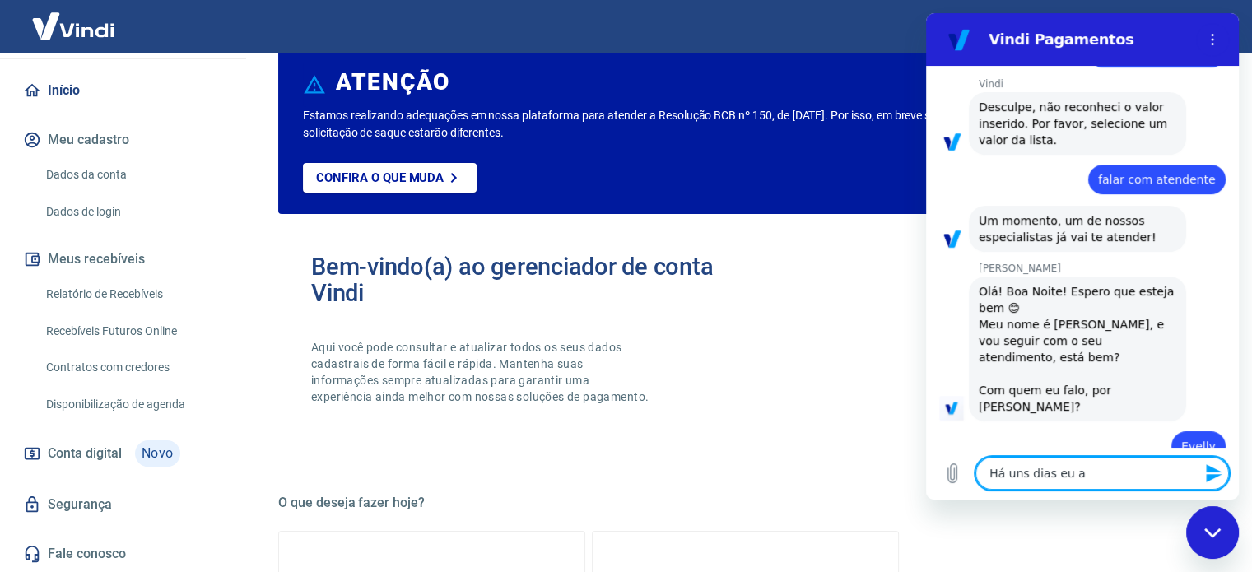
type textarea "Há uns dias eu ab"
type textarea "x"
type textarea "Há uns dias eu abr"
type textarea "x"
type textarea "Há uns dias eu abri"
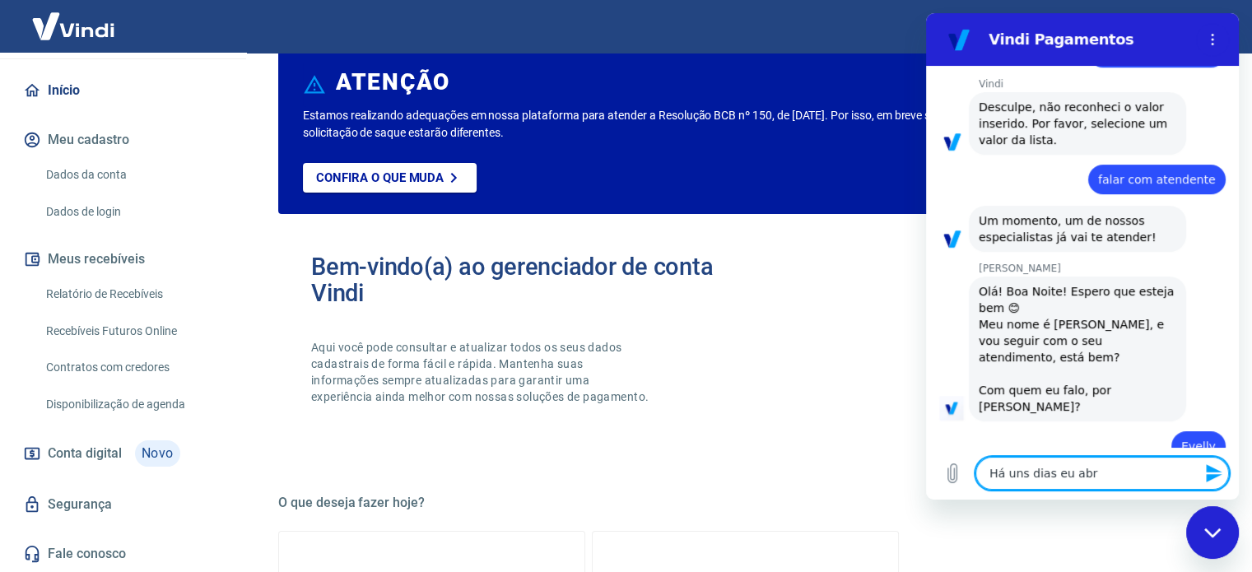
type textarea "x"
type textarea "Há uns dias eu abrir"
type textarea "x"
type textarea "Há uns dias eu abrir"
type textarea "x"
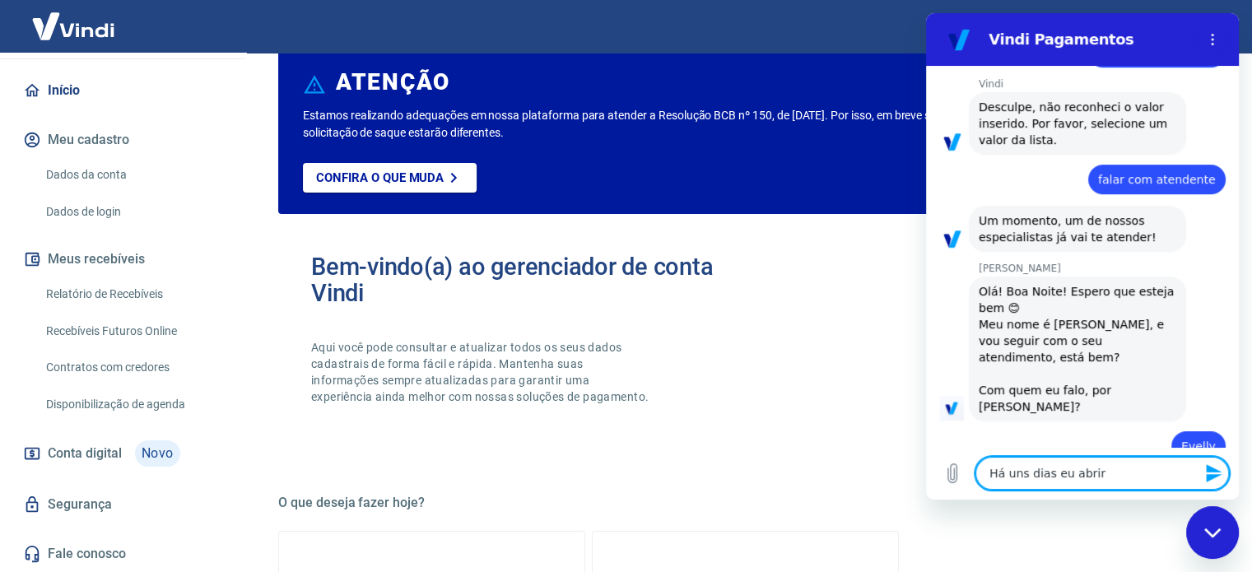
type textarea "Há uns dias eu abrir u"
type textarea "x"
type textarea "Há uns dias eu abrir um"
type textarea "x"
type textarea "Há uns dias eu abrir um"
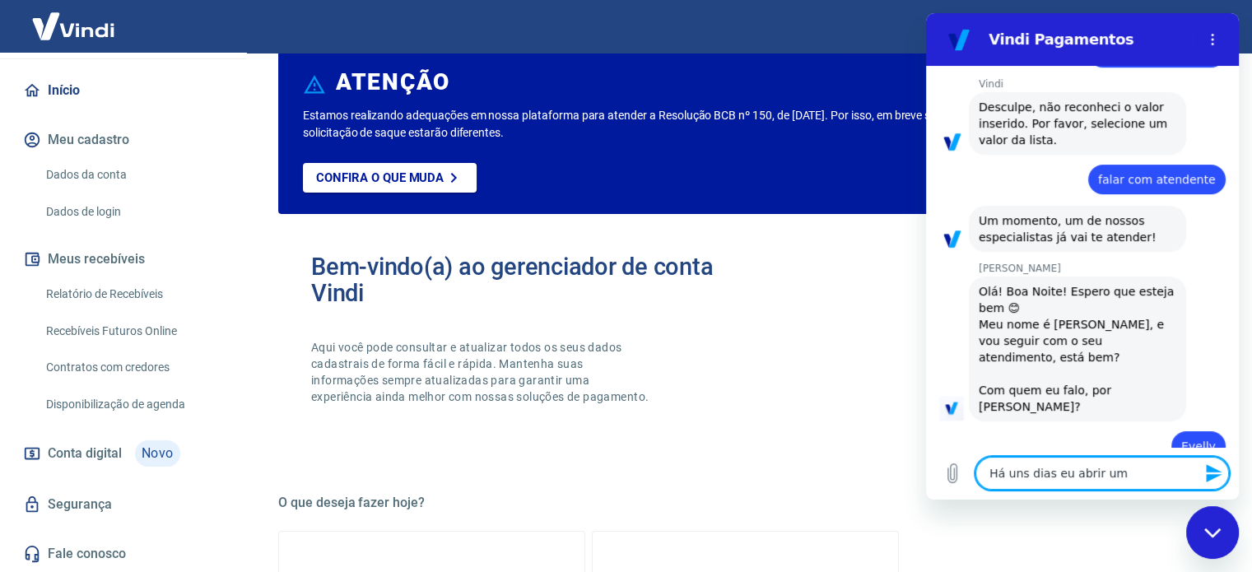
type textarea "x"
type textarea "Há uns dias eu abrir um"
type textarea "x"
type textarea "Há uns dias eu abrir u"
type textarea "x"
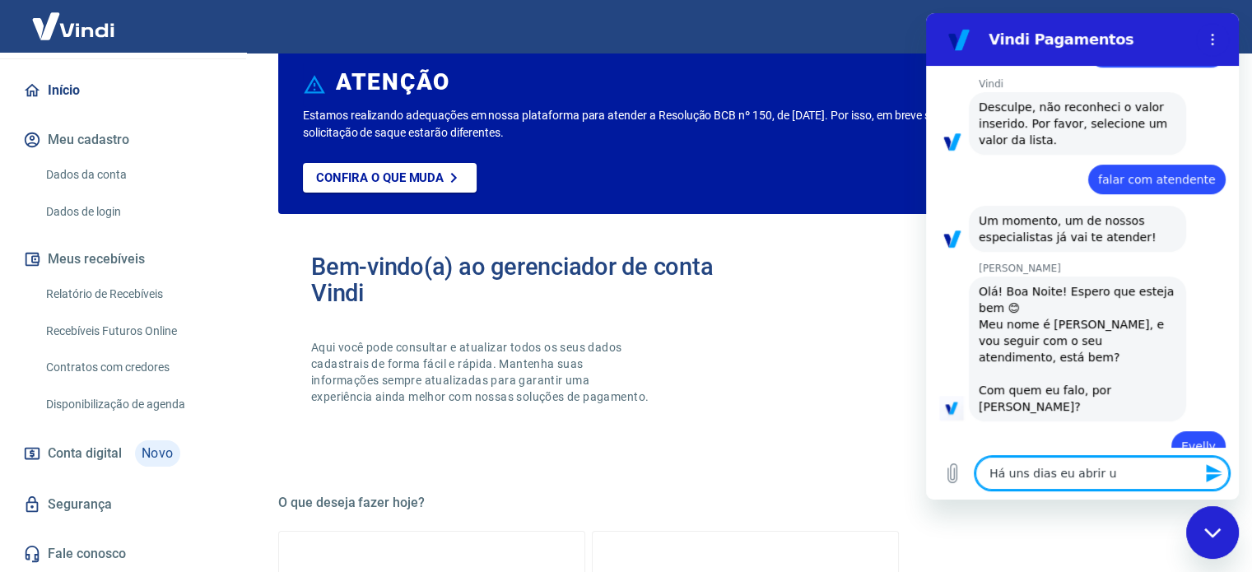
type textarea "Há uns dias eu abrir"
type textarea "x"
type textarea "Há uns dias eu abrir"
type textarea "x"
type textarea "Há uns dias eu abri"
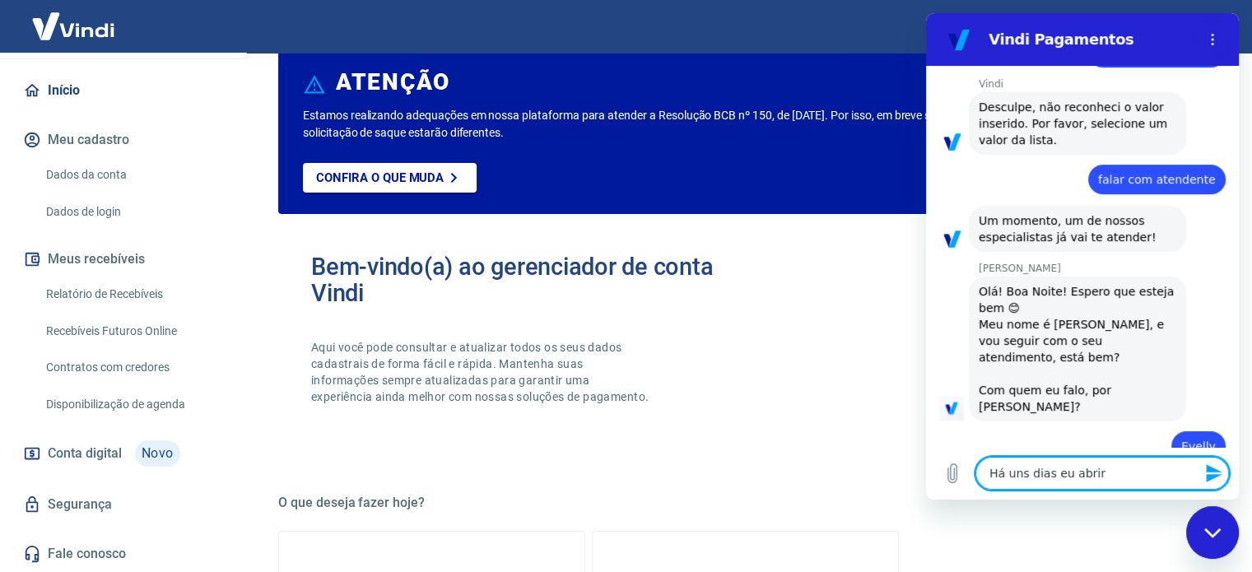
type textarea "x"
type textarea "Há uns dias eu abri"
type textarea "x"
type textarea "Há uns dias eu abri u"
type textarea "x"
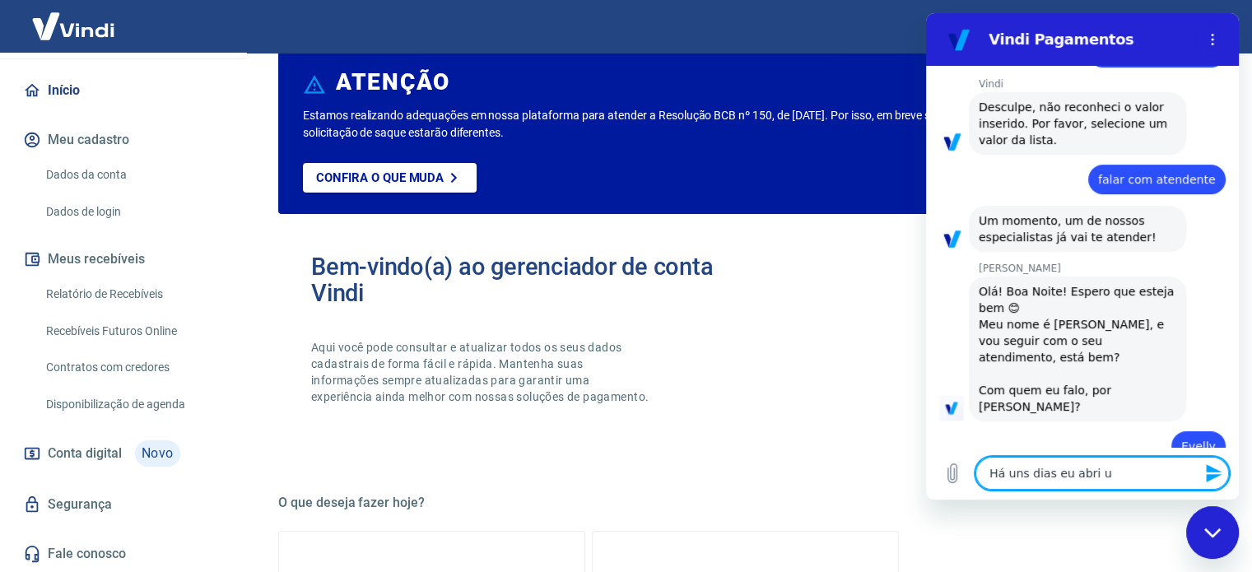
type textarea "Há uns dias eu abri um"
type textarea "x"
type textarea "Há uns dias eu abri um"
type textarea "x"
type textarea "Há uns dias eu abri um c"
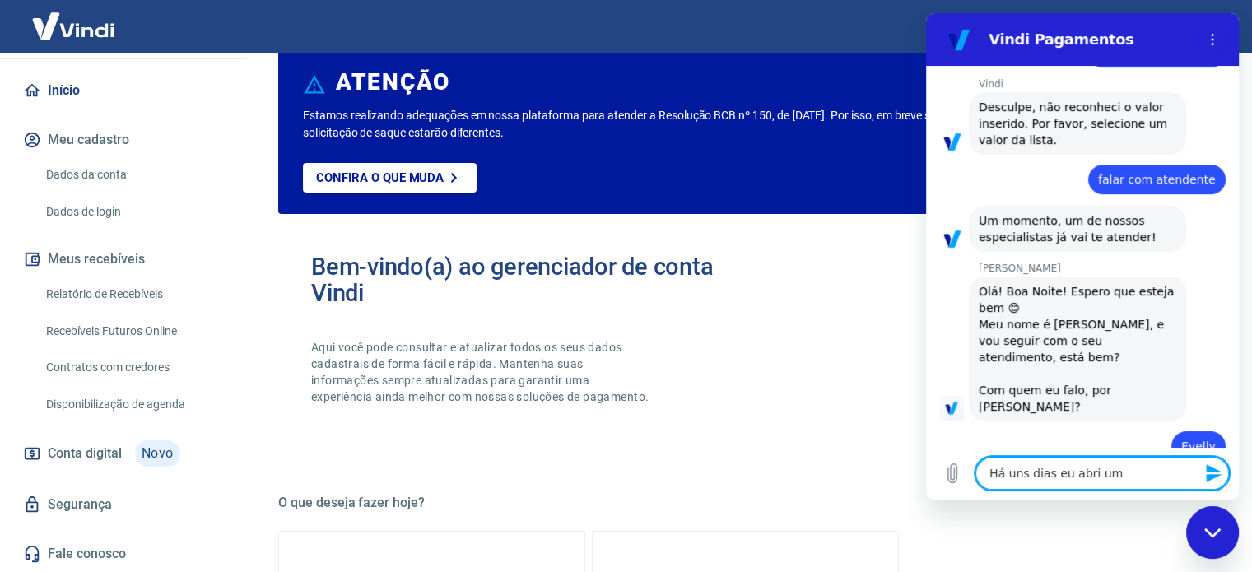
type textarea "x"
type textarea "Há uns dias eu abri um ch"
type textarea "x"
type textarea "Há uns dias eu abri um cha"
type textarea "x"
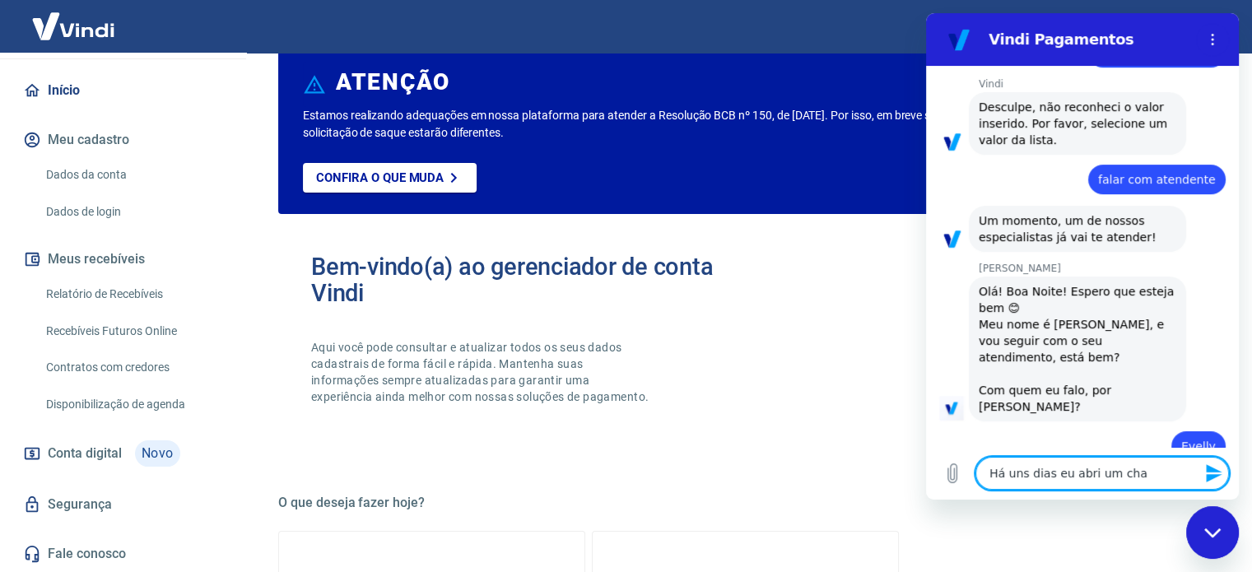
type textarea "Há uns dias eu abri um cham"
type textarea "x"
type textarea "Há uns dias eu abri um chama"
type textarea "x"
type textarea "Há uns dias eu abri um chamad"
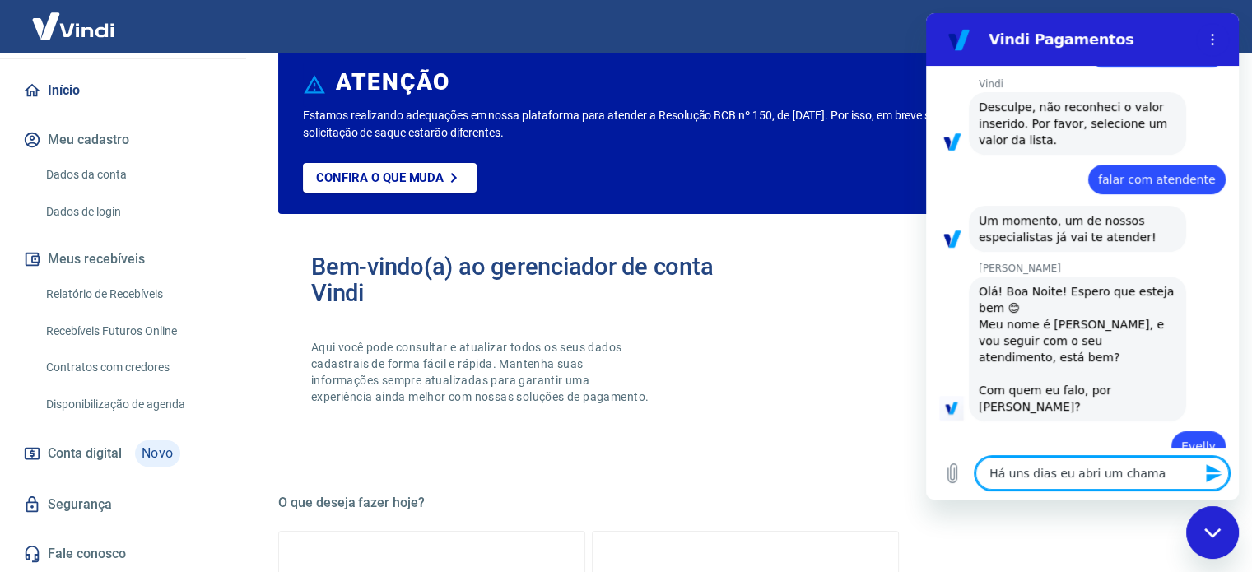
type textarea "x"
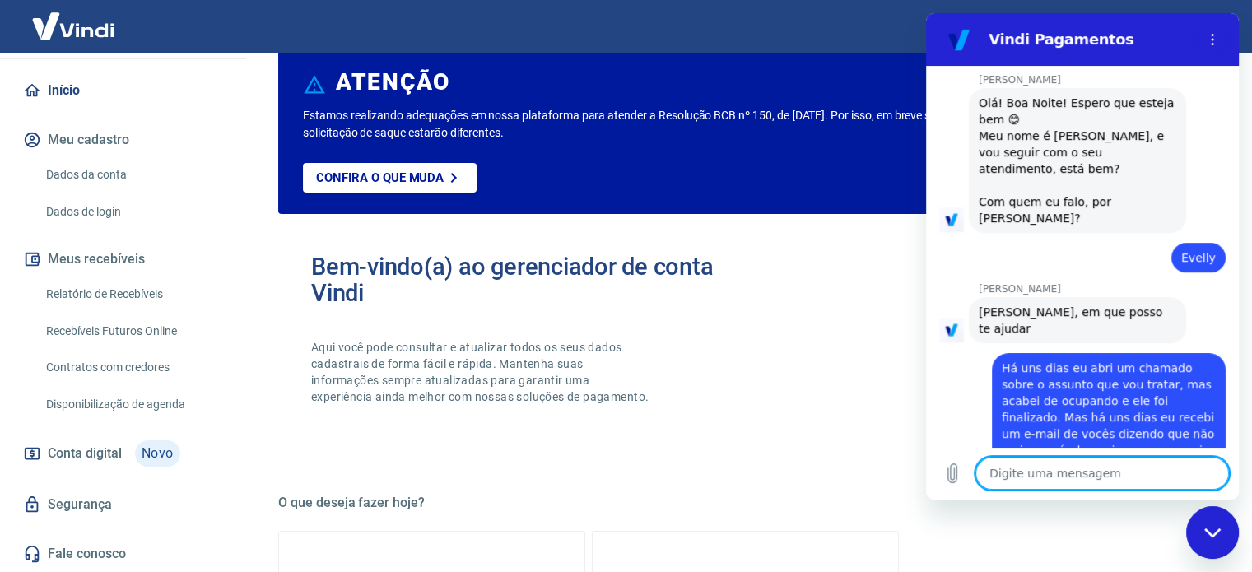
scroll to position [633, 0]
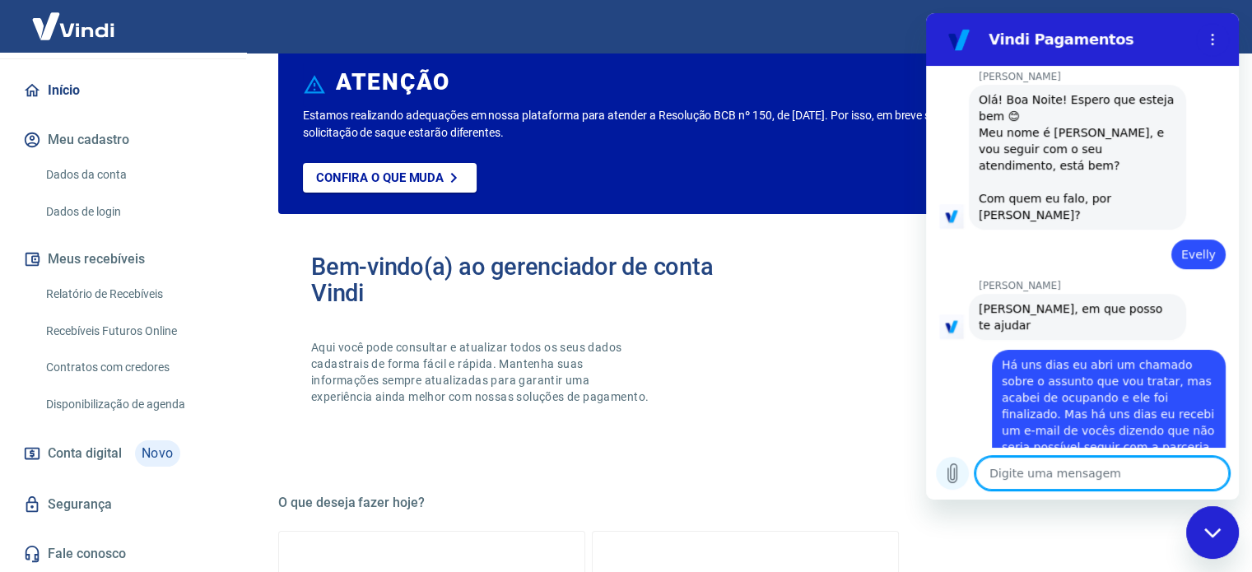
click at [950, 462] on button "Carregar arquivo" at bounding box center [952, 473] width 33 height 33
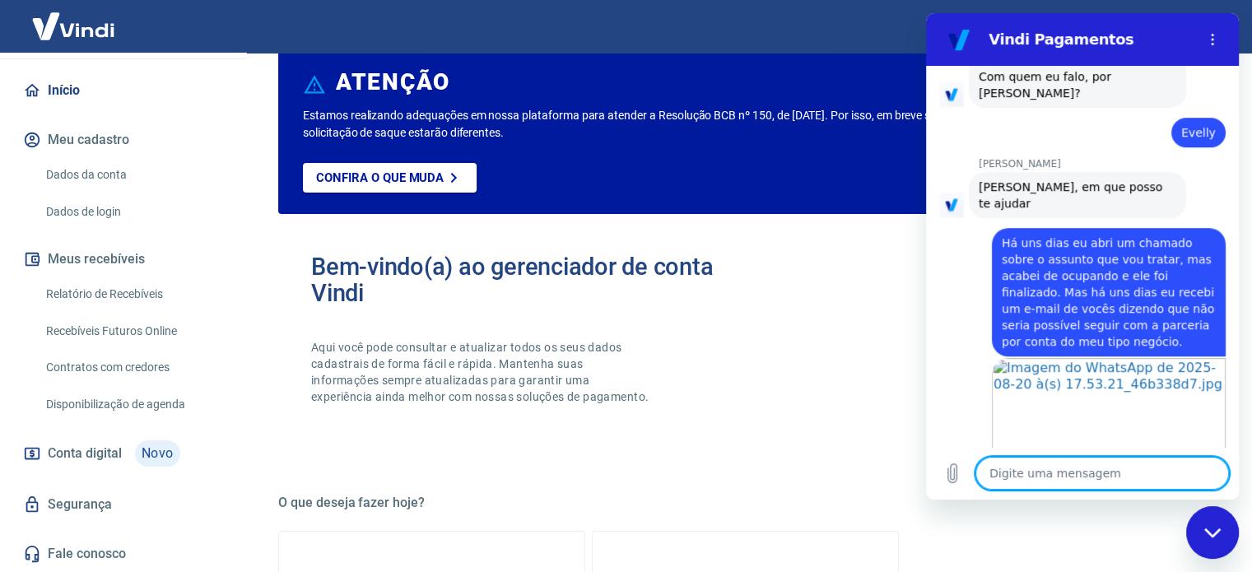
scroll to position [810, 0]
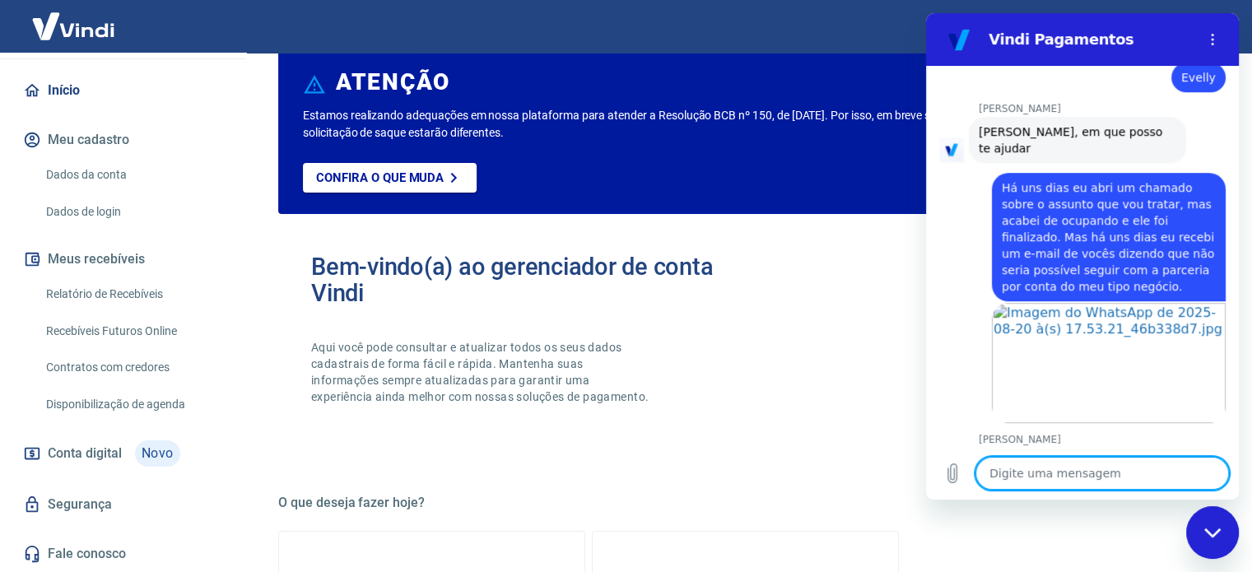
click at [1056, 467] on textarea at bounding box center [1101, 473] width 253 height 33
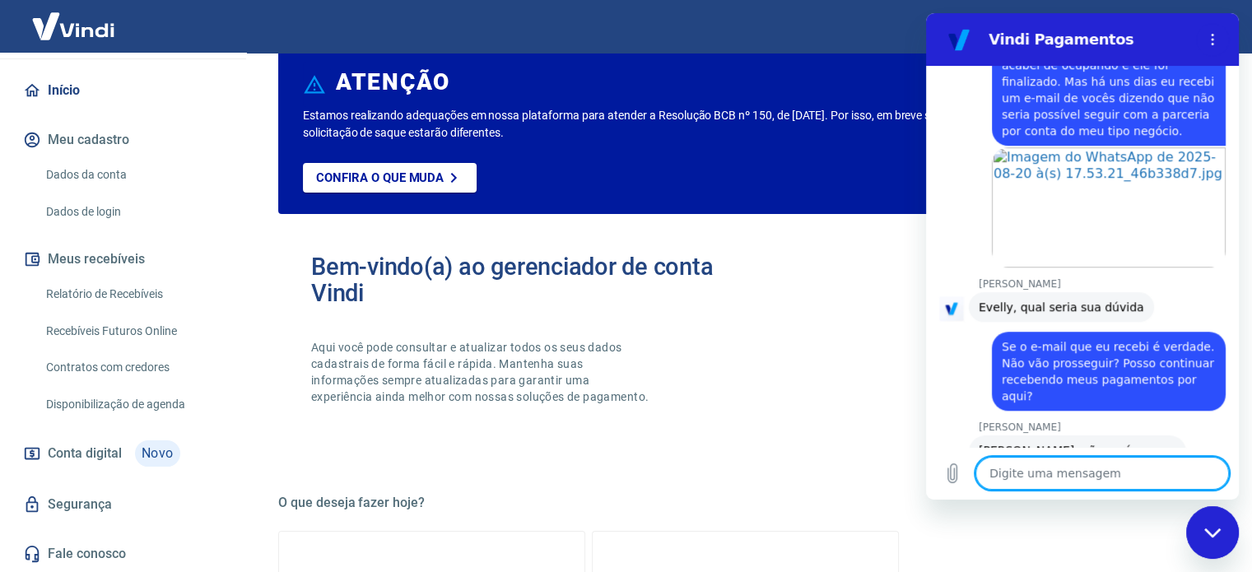
scroll to position [969, 0]
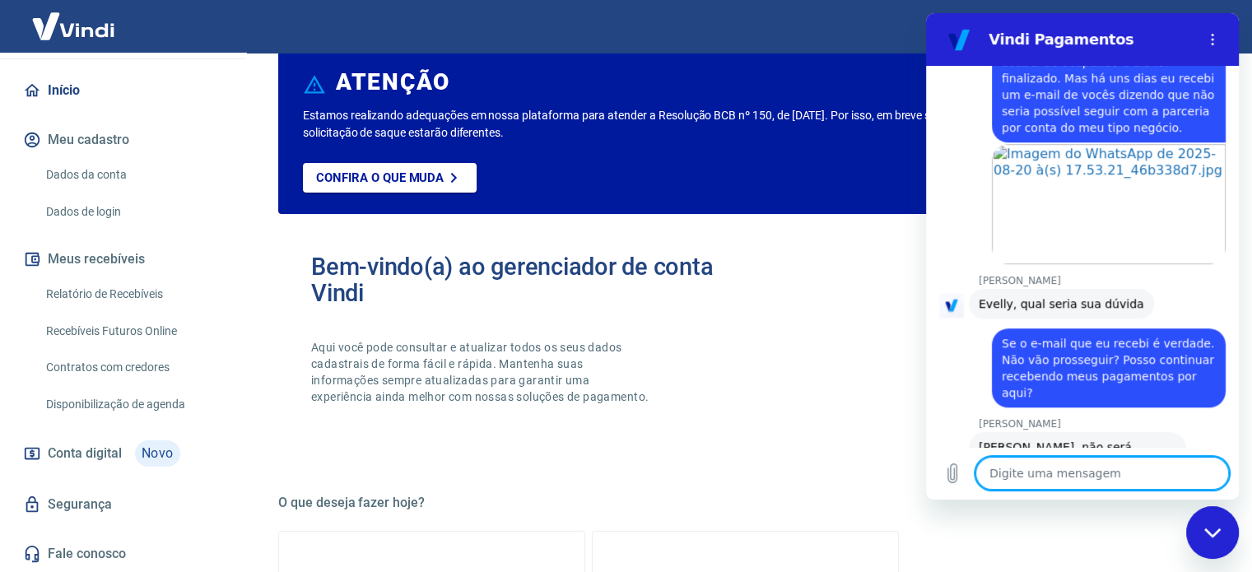
click at [1094, 476] on textarea at bounding box center [1101, 473] width 253 height 33
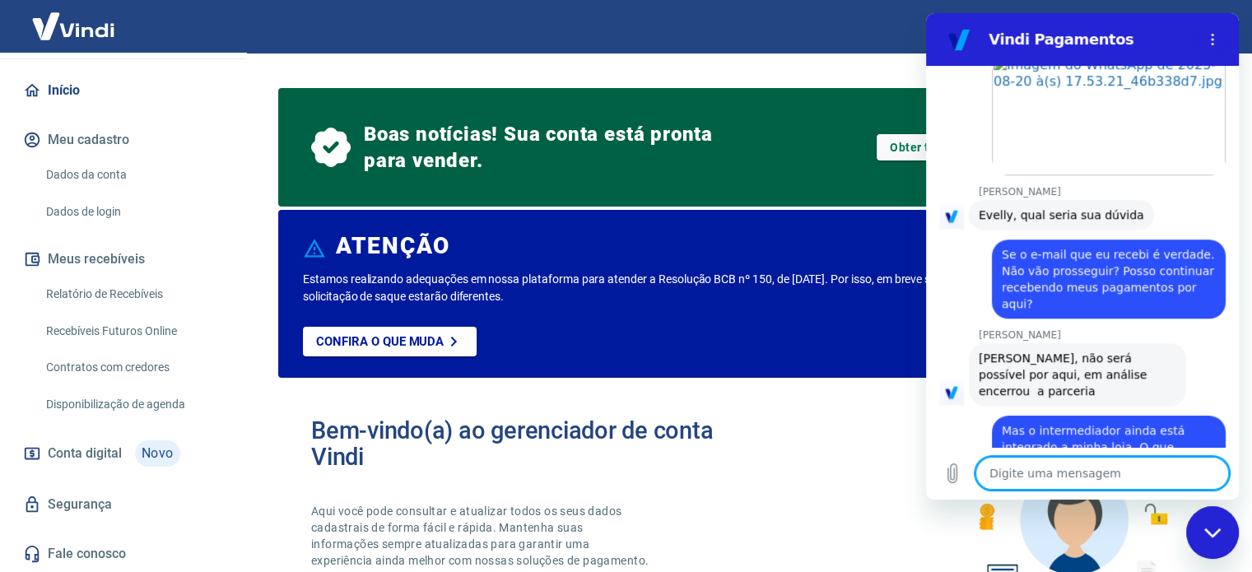
scroll to position [0, 0]
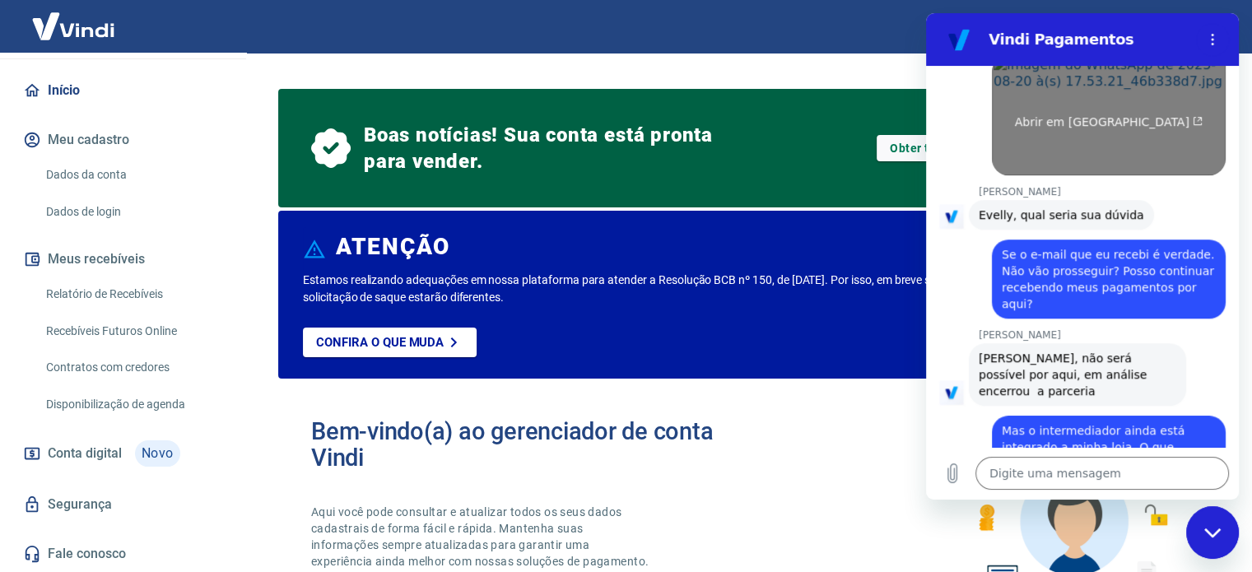
click at [1094, 97] on link "Abrir em [GEOGRAPHIC_DATA]" at bounding box center [1109, 115] width 234 height 120
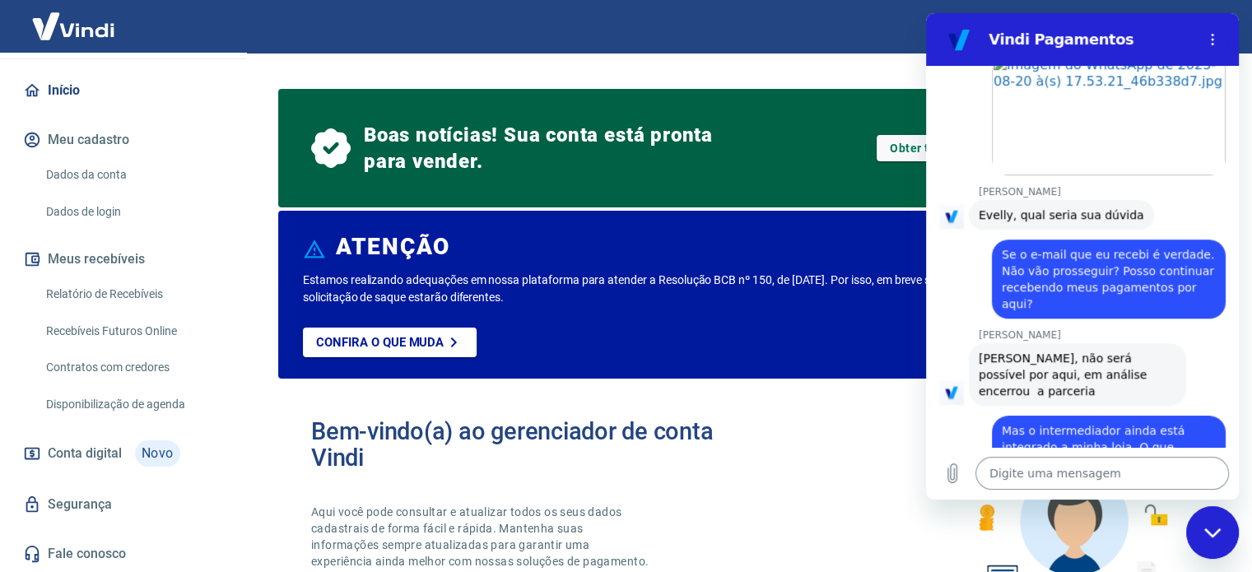
click at [1084, 471] on textarea at bounding box center [1101, 473] width 253 height 33
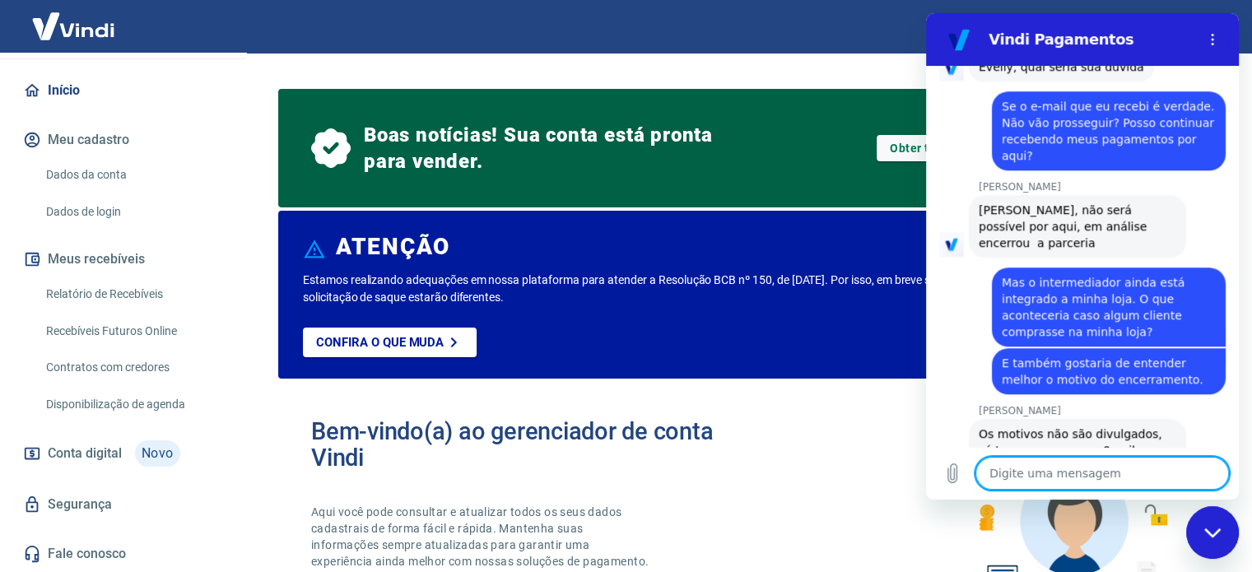
scroll to position [1209, 0]
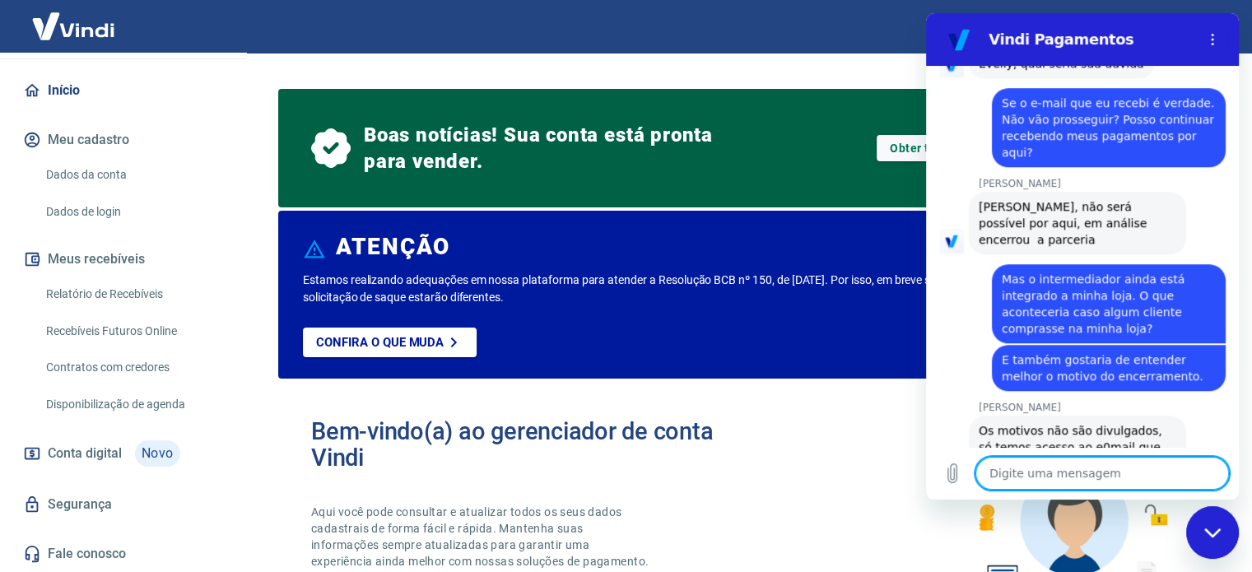
click at [1051, 470] on textarea at bounding box center [1101, 473] width 253 height 33
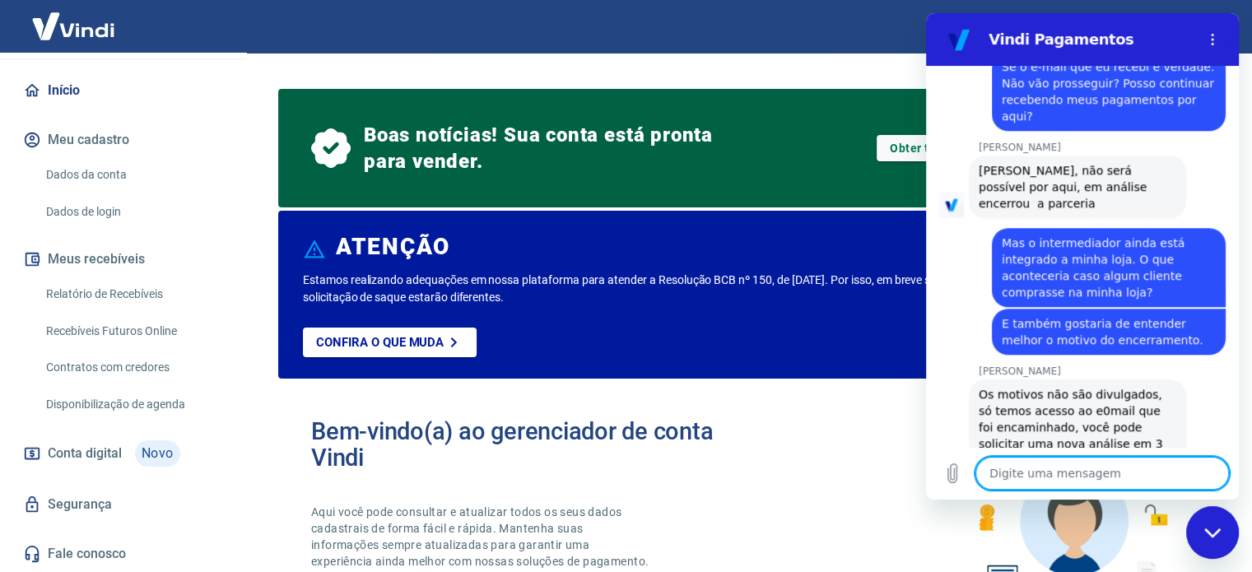
scroll to position [1248, 0]
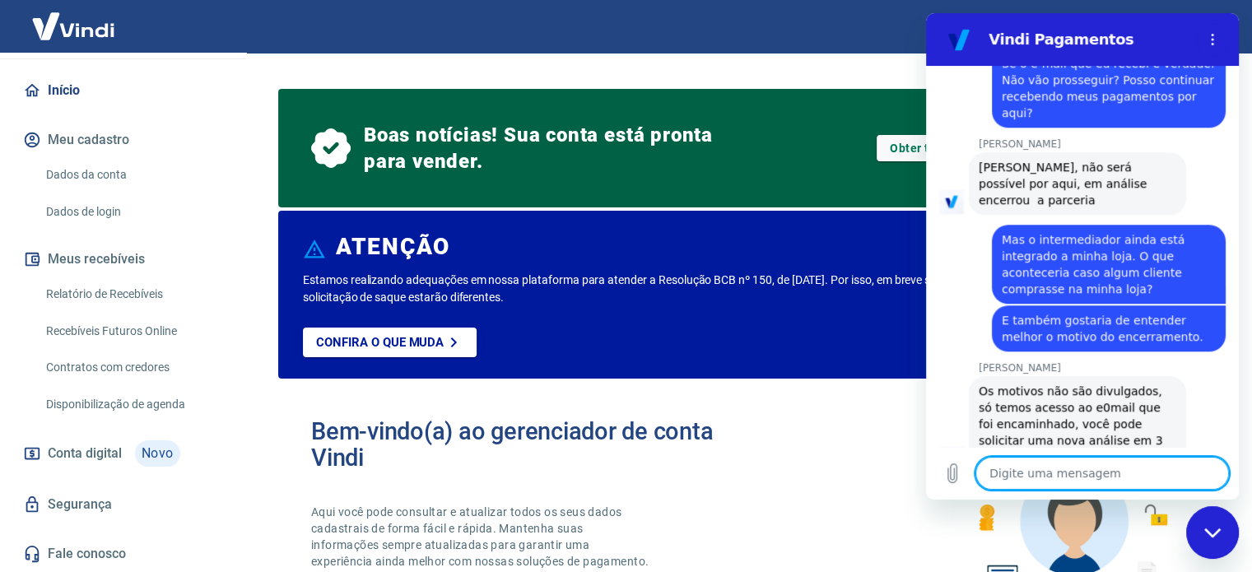
click at [1207, 525] on div "Fechar janela de mensagens" at bounding box center [1211, 532] width 49 height 49
